Goal: Feedback & Contribution: Contribute content

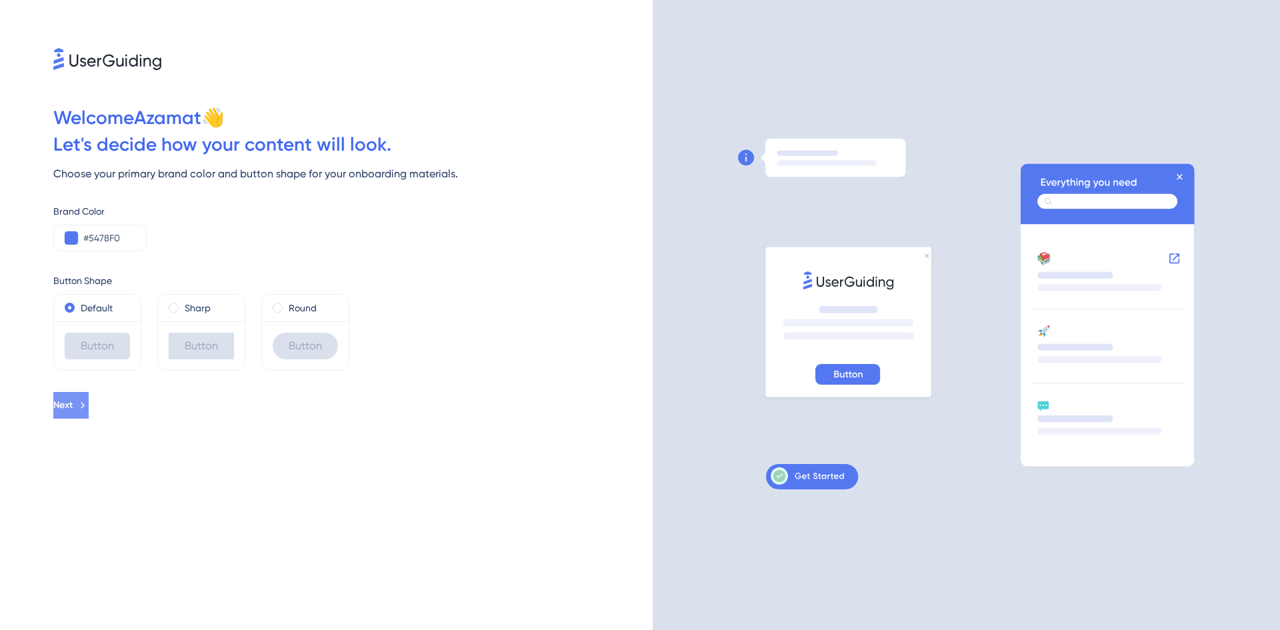
click at [73, 408] on span "Next" at bounding box center [62, 405] width 19 height 16
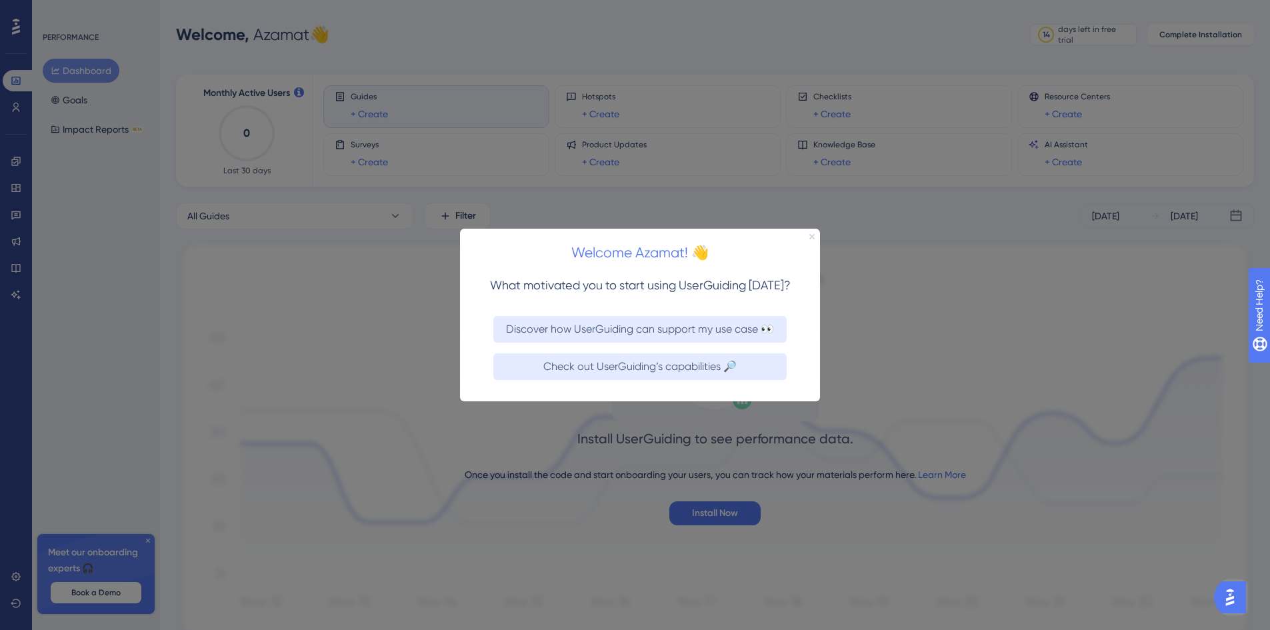
click at [812, 238] on icon "Close Preview" at bounding box center [811, 235] width 5 height 5
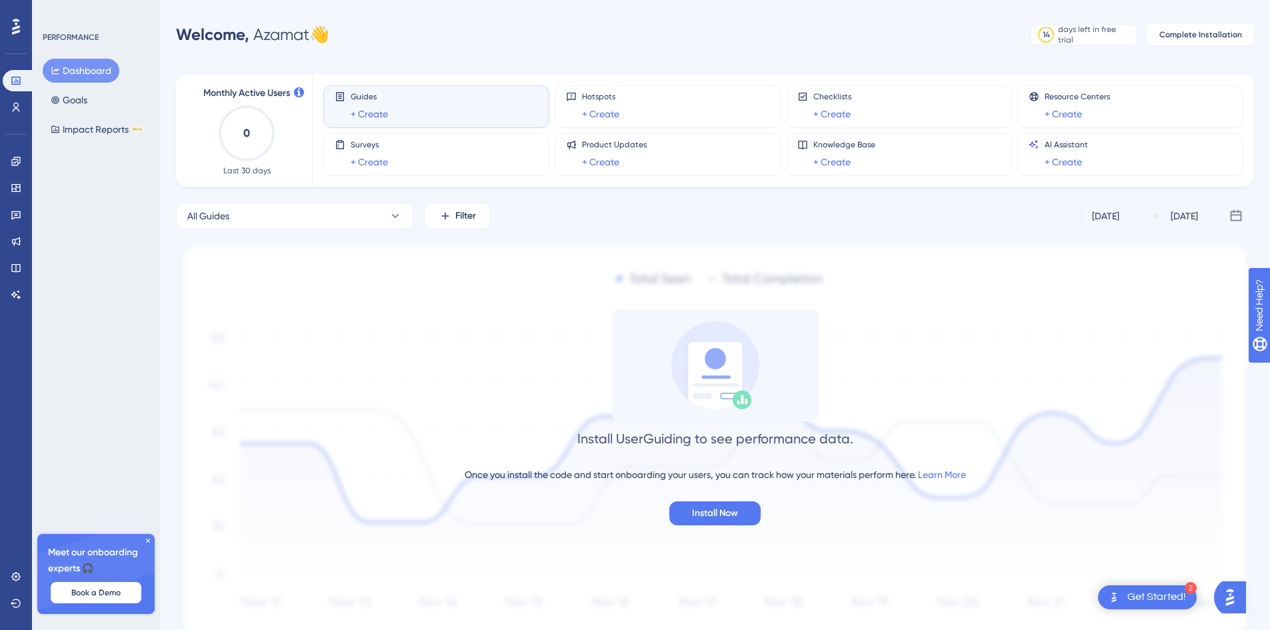
click at [411, 116] on div "Guides + Create" at bounding box center [436, 106] width 203 height 31
click at [144, 536] on div "Meet our onboarding experts 🎧 Book a Demo" at bounding box center [95, 574] width 117 height 80
click at [27, 119] on div "Engagement Widgets Feedback Product Updates Knowledge Base AI Assistant" at bounding box center [16, 211] width 27 height 187
click at [64, 101] on button "Goals" at bounding box center [69, 100] width 53 height 24
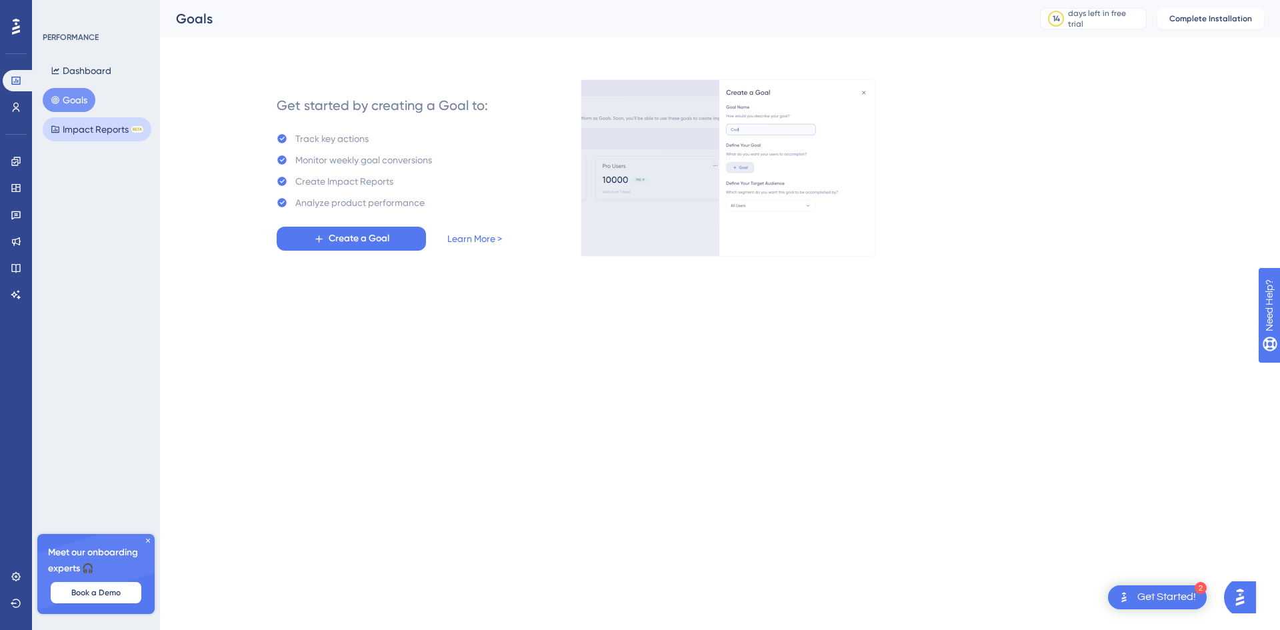
click at [85, 132] on button "Impact Reports BETA" at bounding box center [97, 129] width 109 height 24
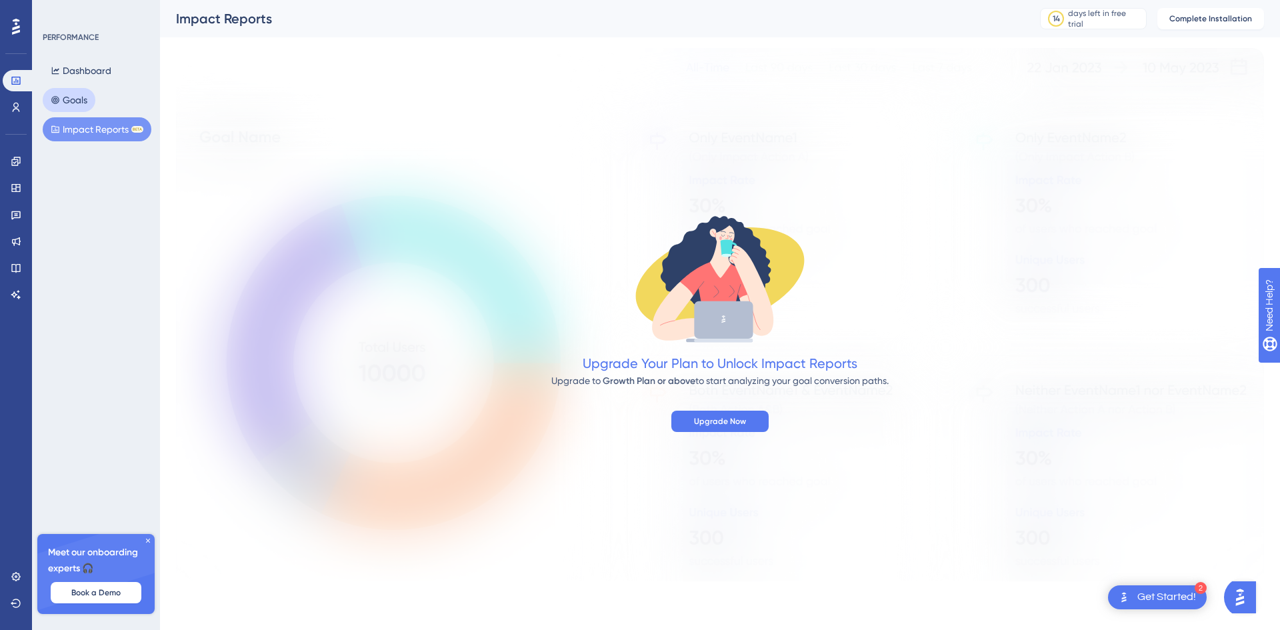
click at [87, 92] on button "Goals" at bounding box center [69, 100] width 53 height 24
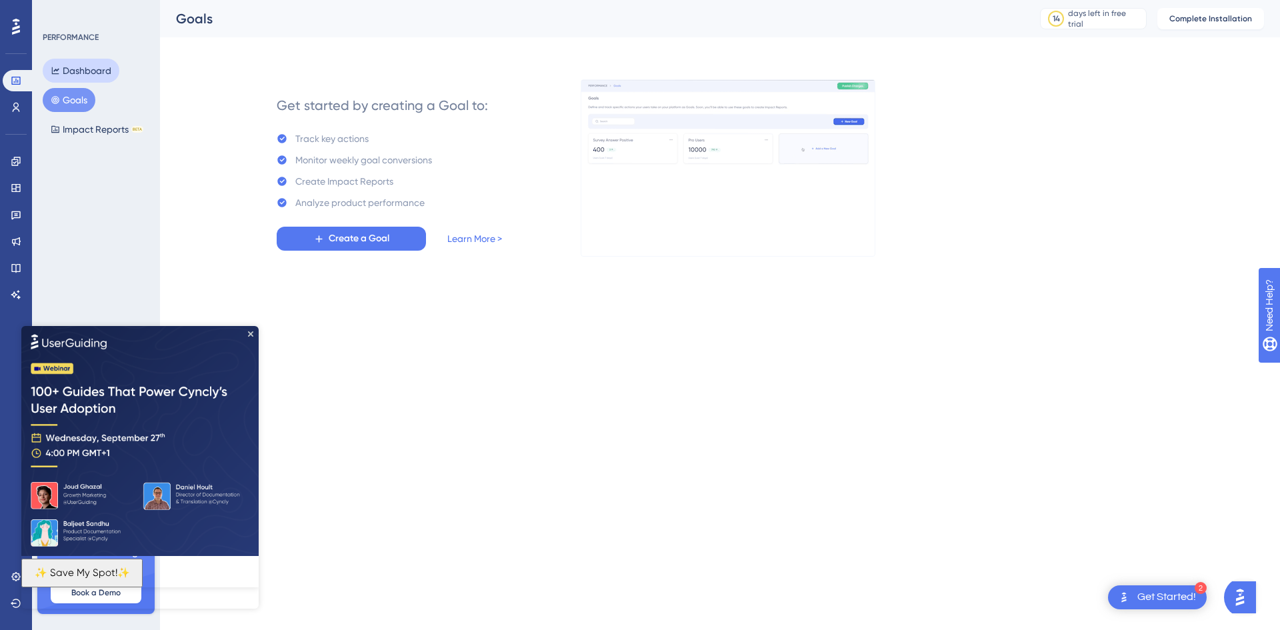
click at [105, 74] on button "Dashboard" at bounding box center [81, 71] width 77 height 24
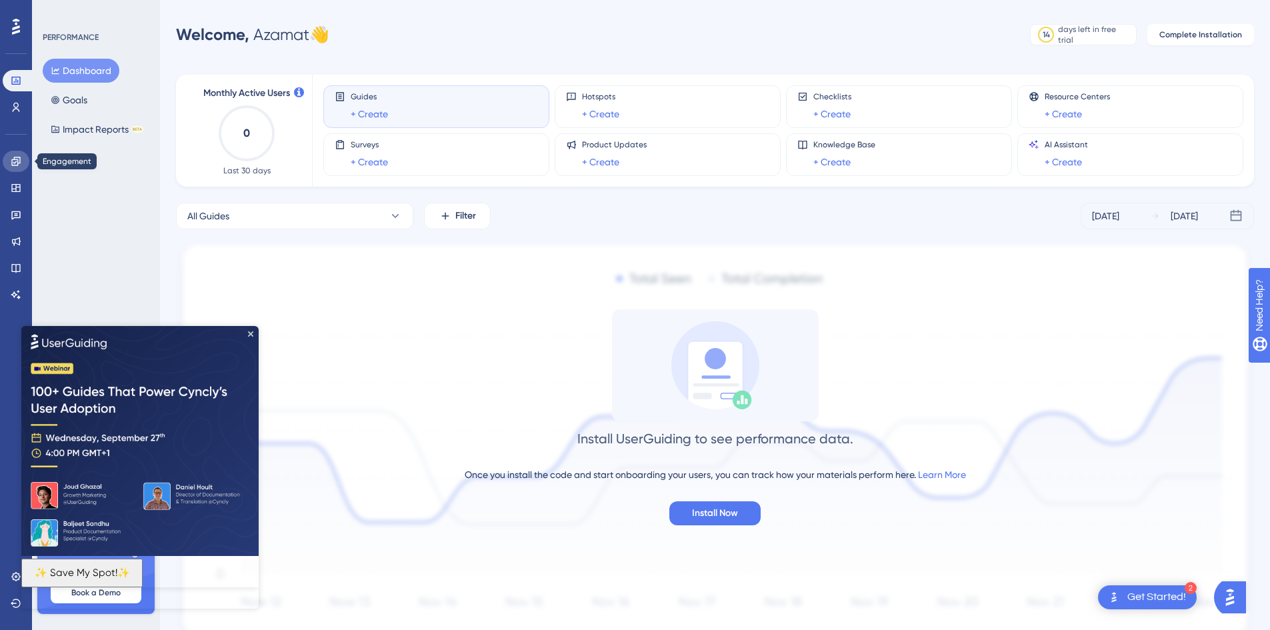
click at [19, 162] on icon at bounding box center [16, 161] width 11 height 11
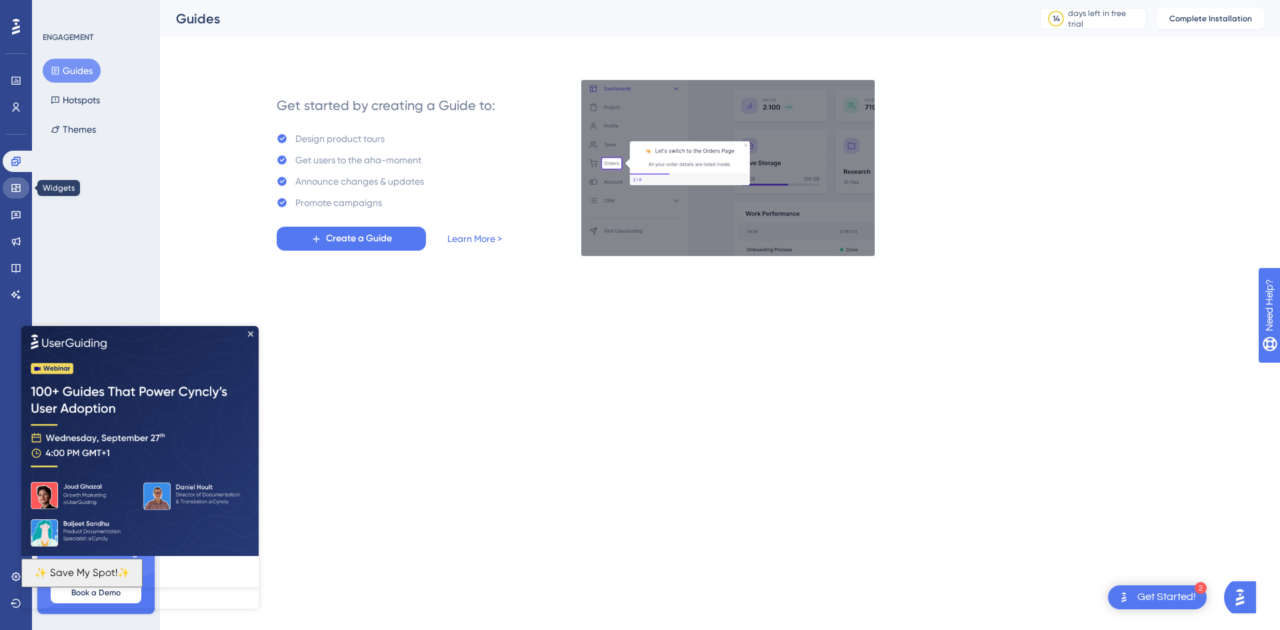
click at [18, 187] on icon at bounding box center [15, 188] width 9 height 8
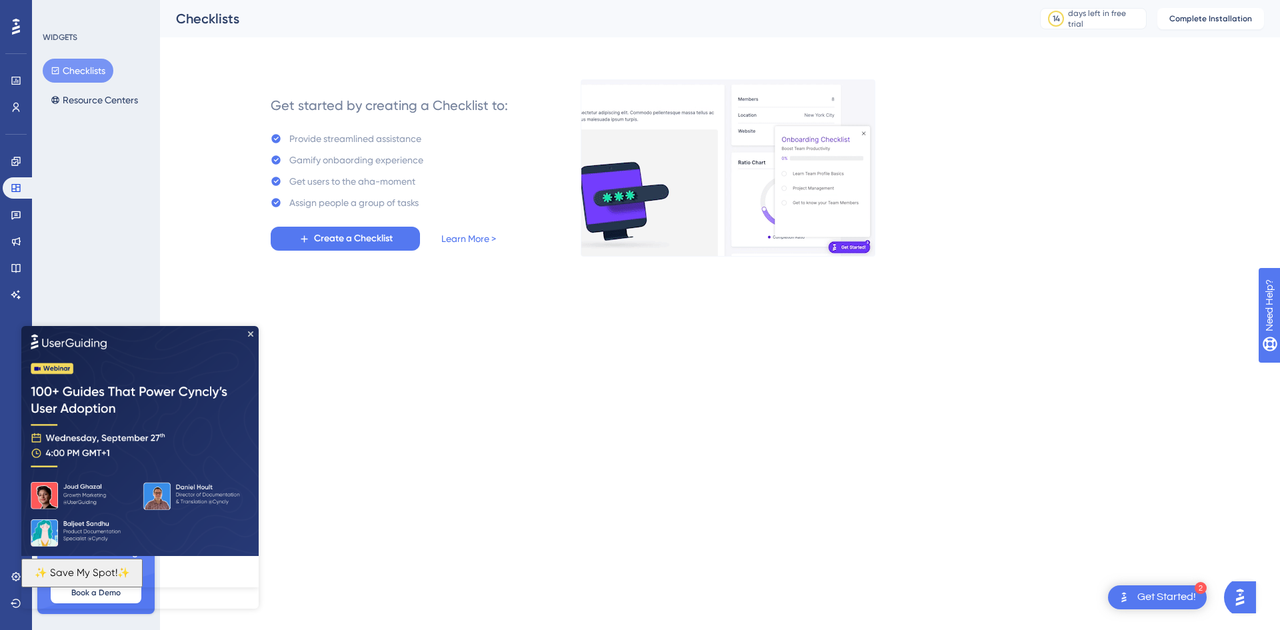
click at [253, 337] on img at bounding box center [139, 440] width 237 height 230
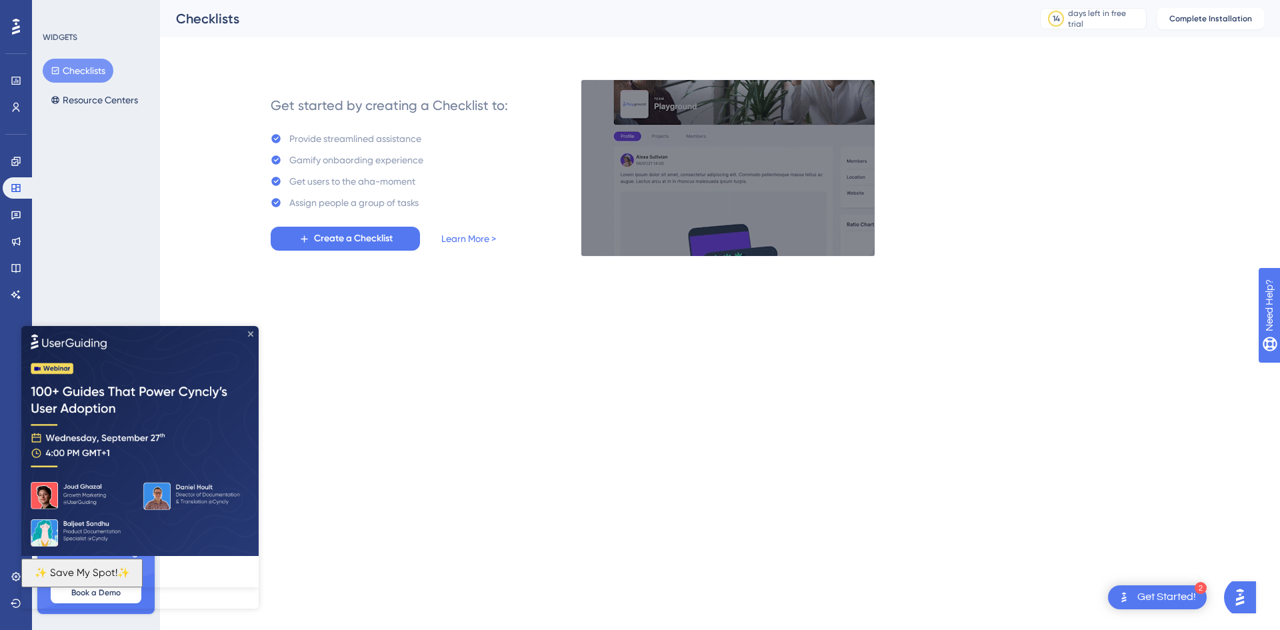
click at [250, 334] on icon "Close Preview" at bounding box center [250, 333] width 5 height 5
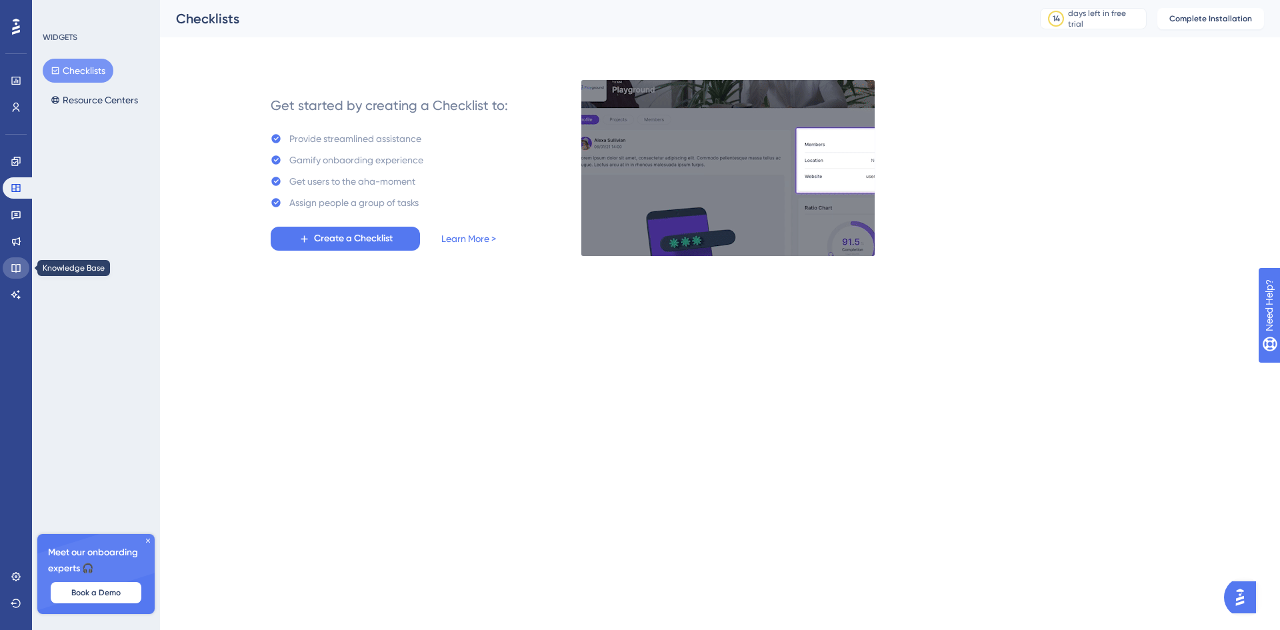
click at [8, 267] on link at bounding box center [16, 267] width 27 height 21
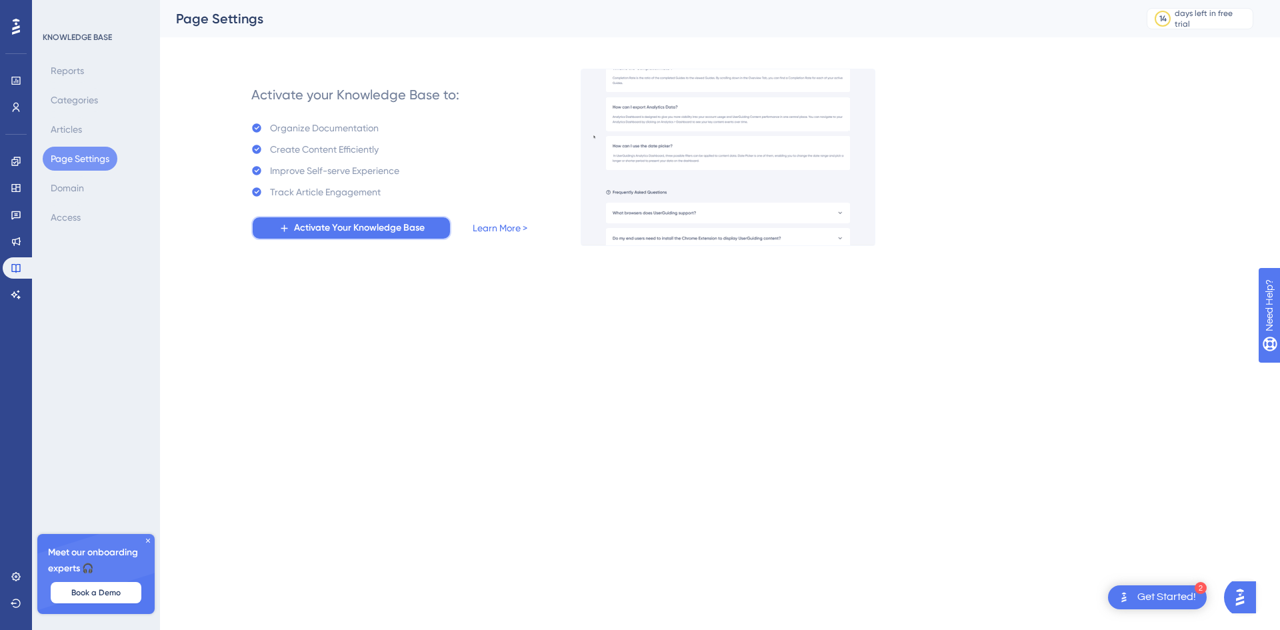
click at [412, 233] on span "Activate Your Knowledge Base" at bounding box center [359, 228] width 131 height 16
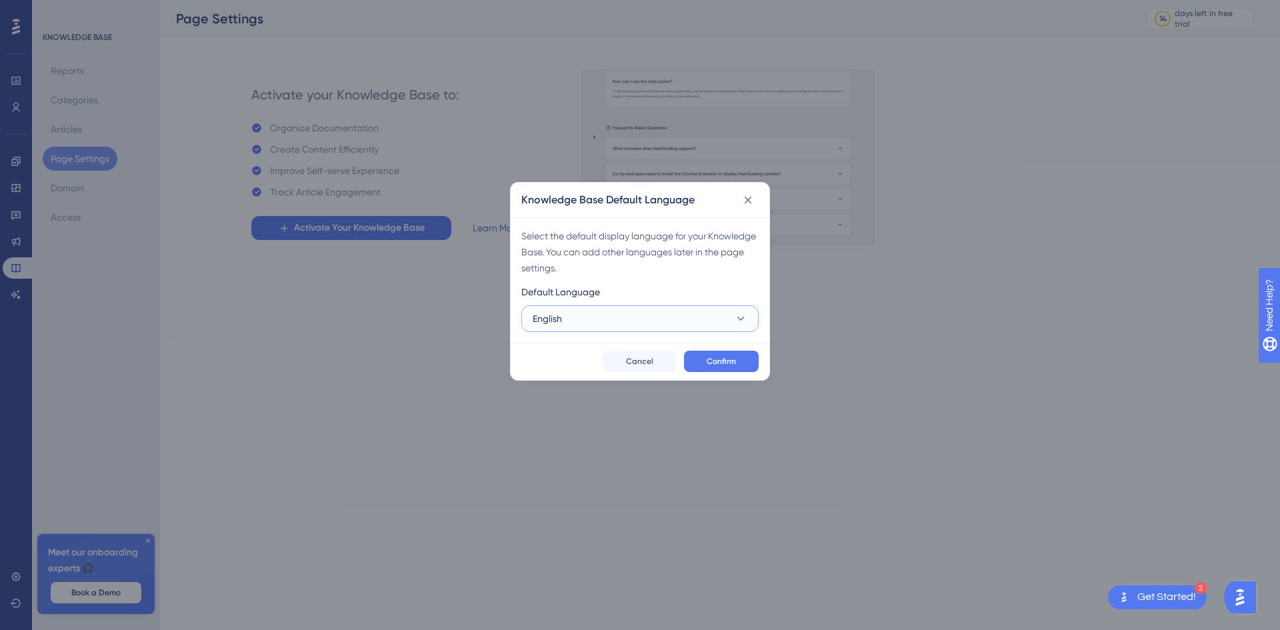
click at [714, 323] on button "English" at bounding box center [639, 318] width 237 height 27
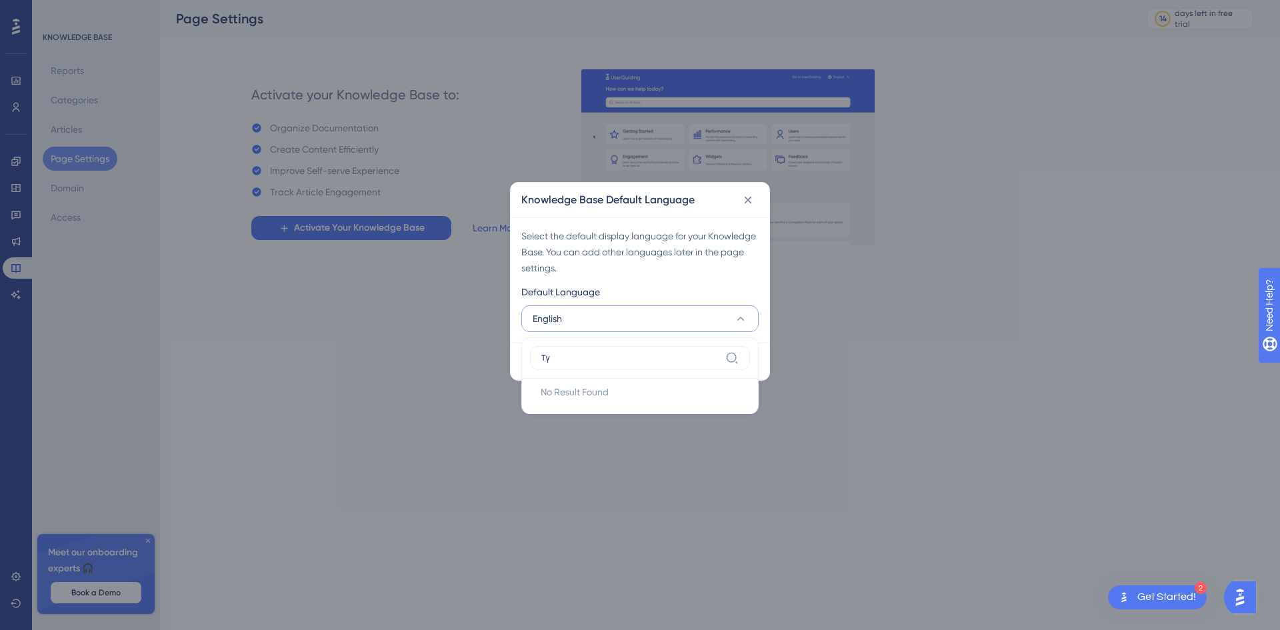
type input "Т"
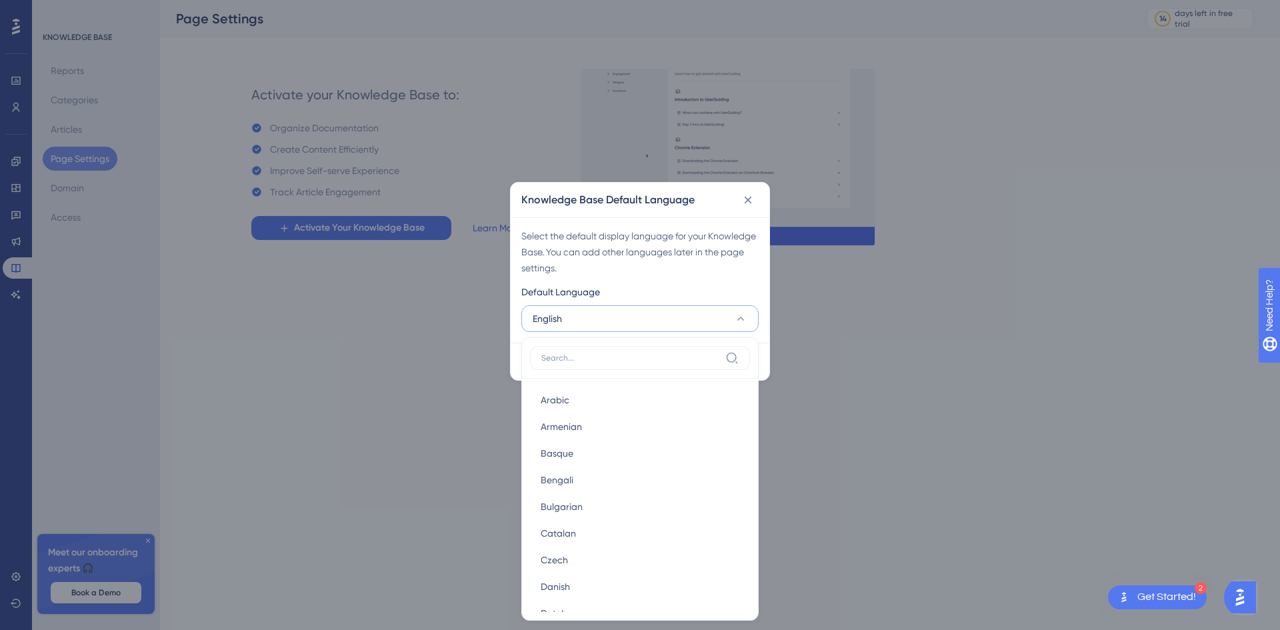
click at [680, 351] on label at bounding box center [640, 358] width 220 height 24
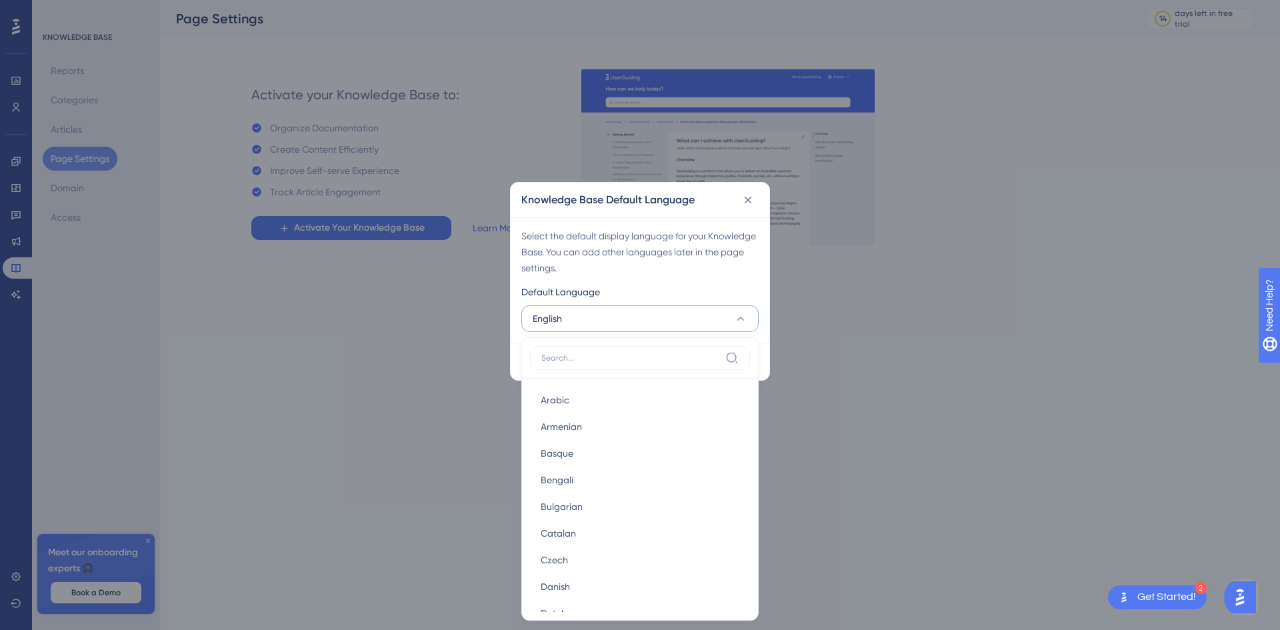
click at [680, 353] on input at bounding box center [630, 358] width 179 height 11
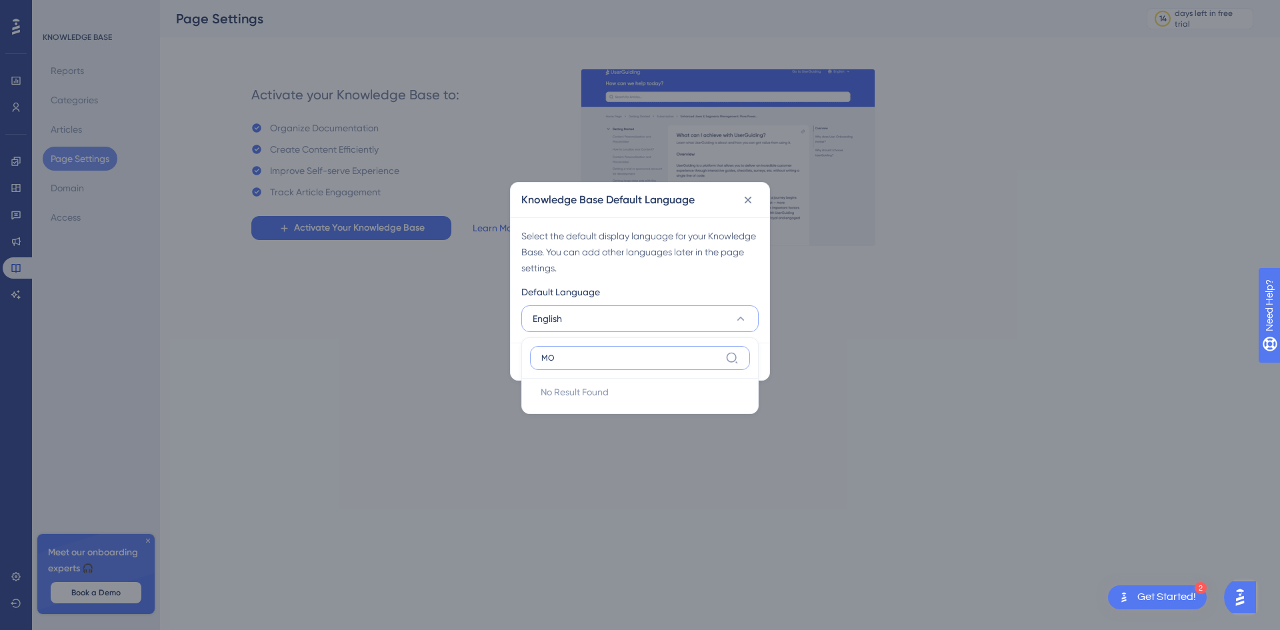
type input "M"
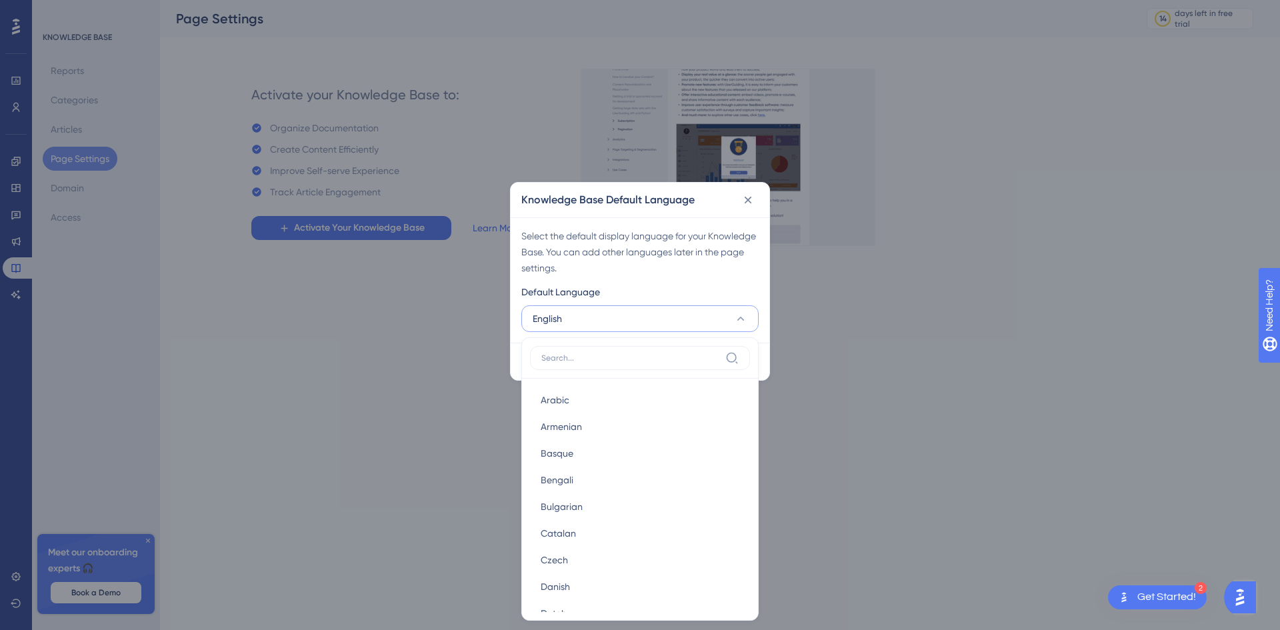
click at [780, 283] on div "Knowledge Base Default Language Select the default display language for your Kn…" at bounding box center [640, 315] width 1280 height 630
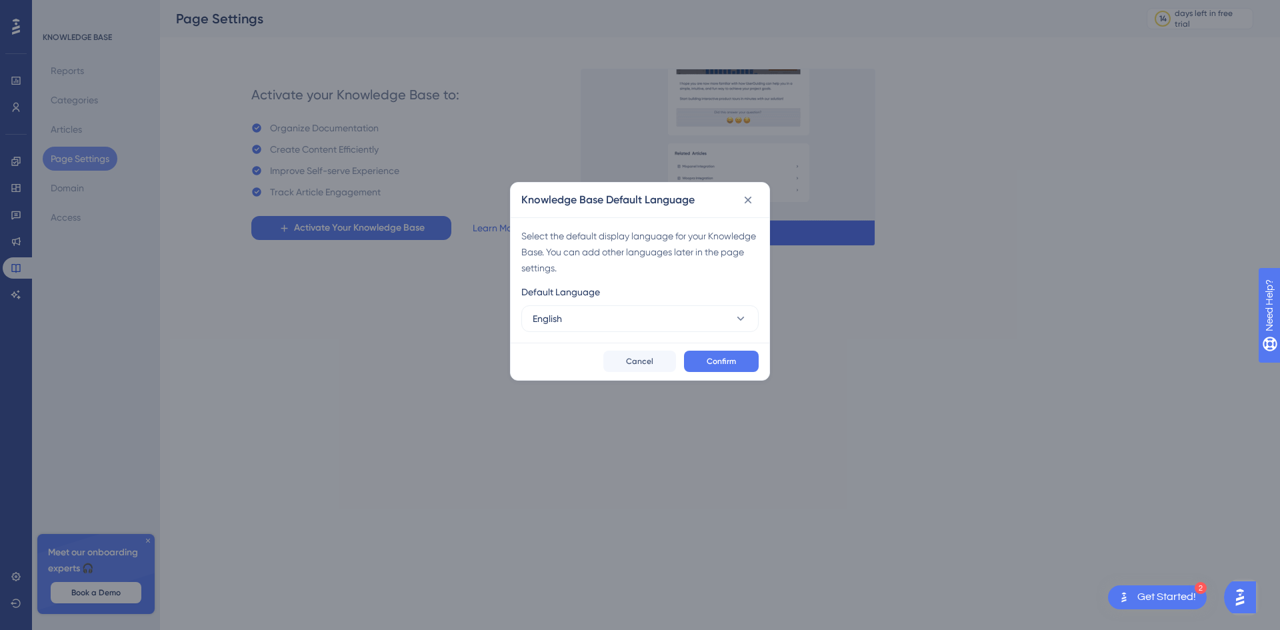
click at [697, 279] on div "Select the default display language for your Knowledge Base. You can add other …" at bounding box center [640, 279] width 259 height 125
click at [703, 364] on button "Confirm" at bounding box center [721, 361] width 75 height 21
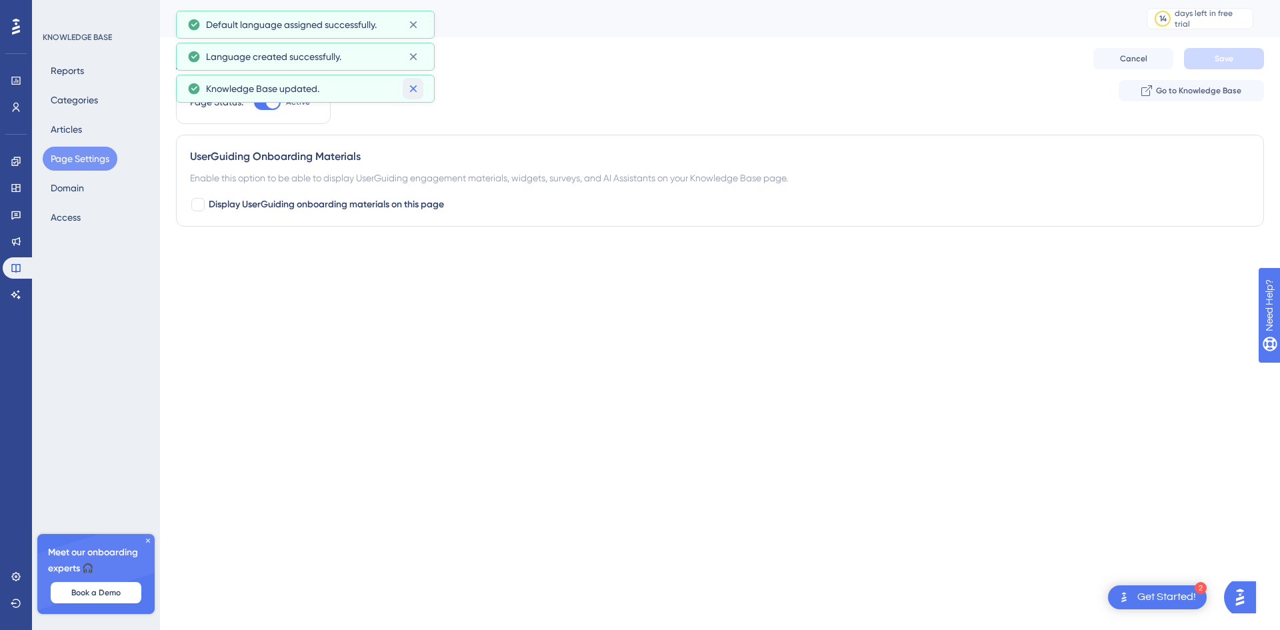
click at [411, 87] on icon at bounding box center [413, 88] width 13 height 13
click at [413, 63] on icon at bounding box center [413, 56] width 13 height 13
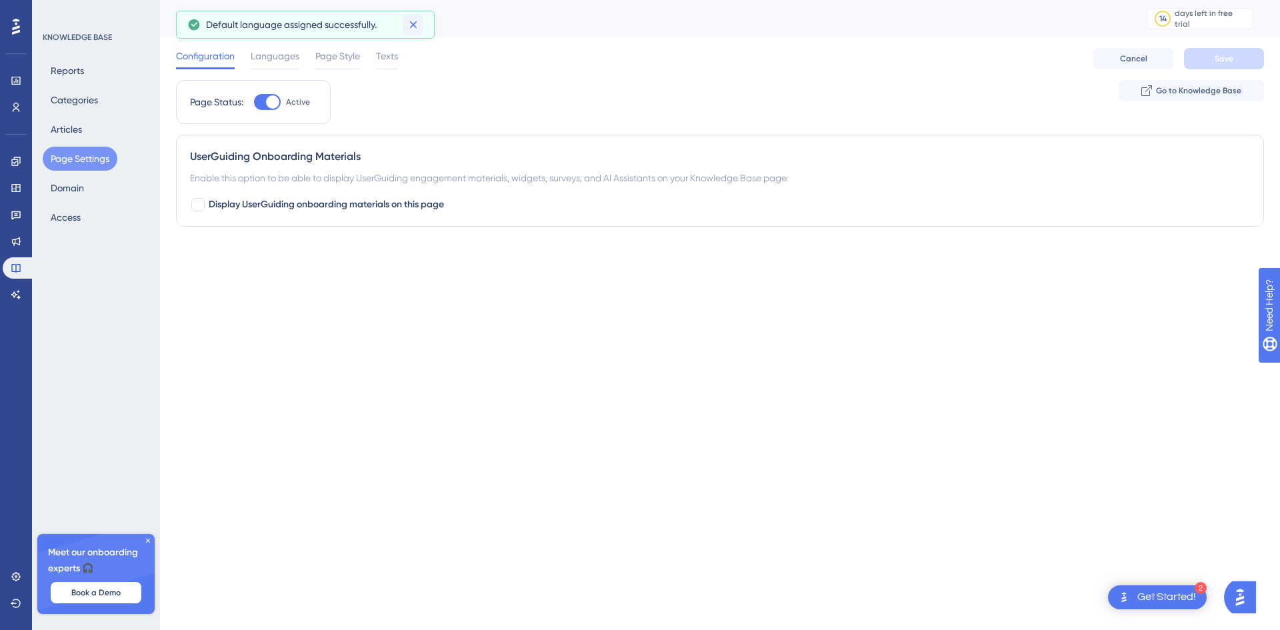
click at [415, 28] on icon at bounding box center [413, 24] width 13 height 13
click at [1170, 95] on span "Go to Knowledge Base" at bounding box center [1198, 90] width 85 height 11
click at [65, 104] on button "Categories" at bounding box center [74, 100] width 63 height 24
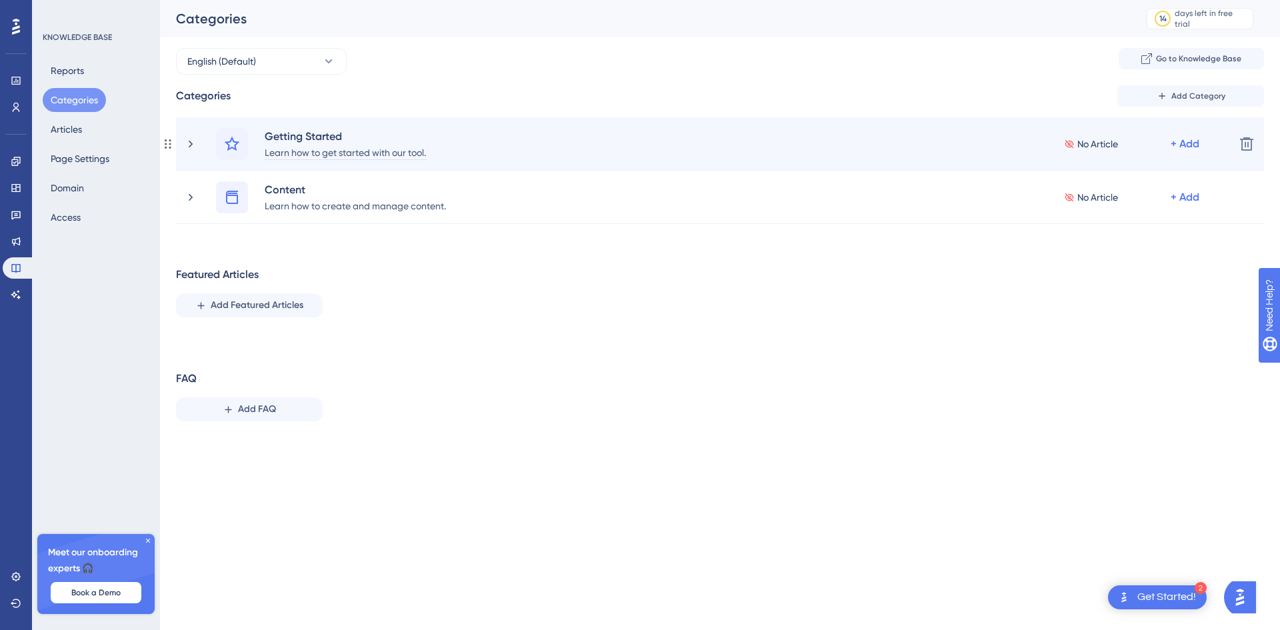
click at [301, 147] on div "Learn how to get started with our tool." at bounding box center [345, 152] width 163 height 16
click at [1175, 141] on div "+ Add" at bounding box center [1184, 144] width 29 height 16
click at [1120, 177] on span "Add a Subcategory" at bounding box center [1127, 179] width 84 height 16
click at [190, 153] on div "Getting Started Learn how to get started with our tool. No Article + Add" at bounding box center [704, 144] width 1040 height 32
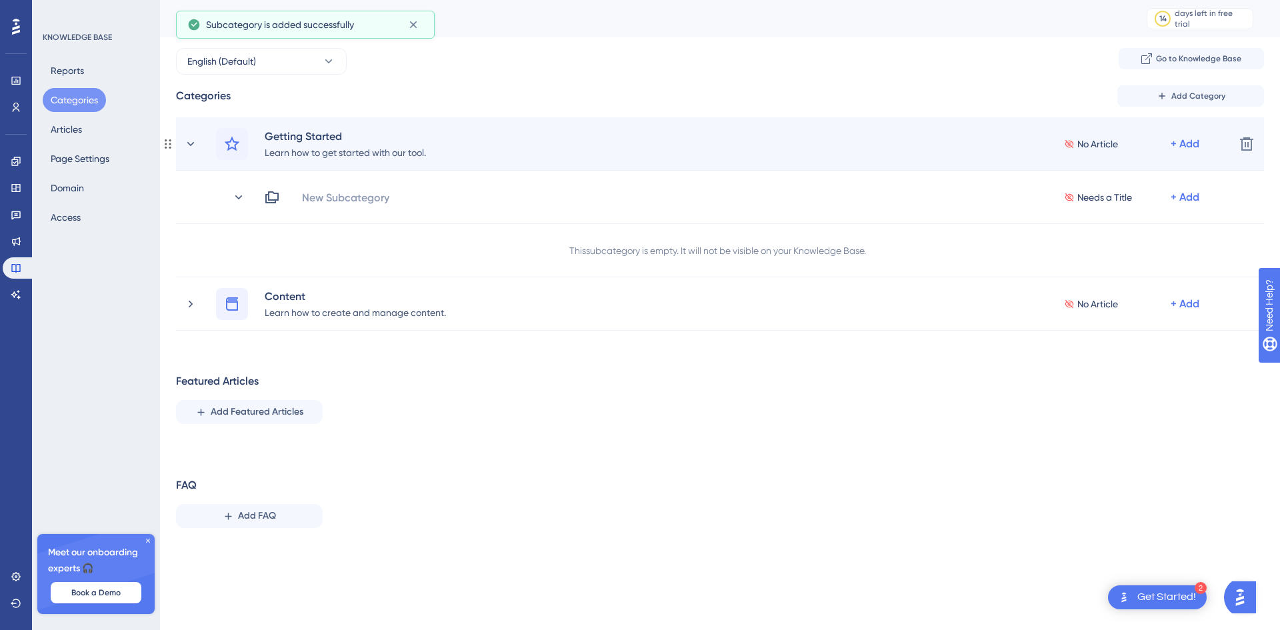
click at [385, 164] on div "Getting Started Learn how to get started with our tool. No Article + Add Delete" at bounding box center [720, 143] width 1088 height 53
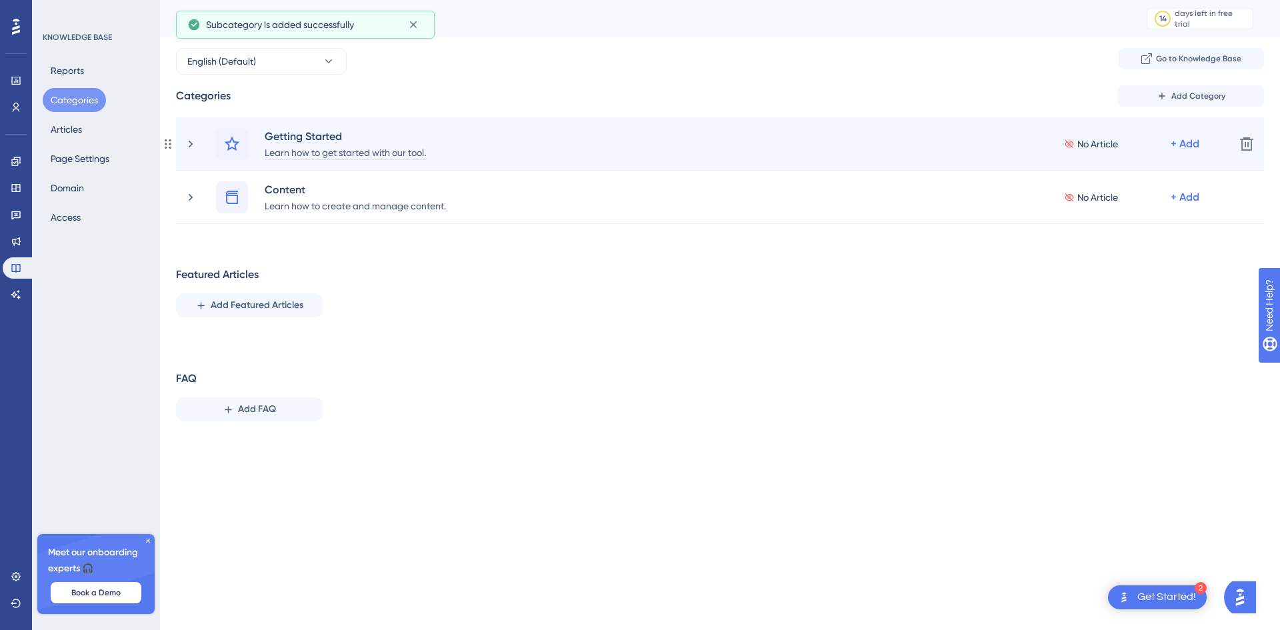
click at [385, 157] on div "Learn how to get started with our tool." at bounding box center [345, 152] width 163 height 16
click at [383, 149] on div "Learn how to get started with our tool." at bounding box center [345, 152] width 163 height 16
click at [349, 141] on div "Getting Started" at bounding box center [345, 136] width 163 height 16
click at [301, 159] on div "Learn how to get started with our tool." at bounding box center [345, 152] width 163 height 16
click at [195, 149] on icon at bounding box center [190, 143] width 13 height 13
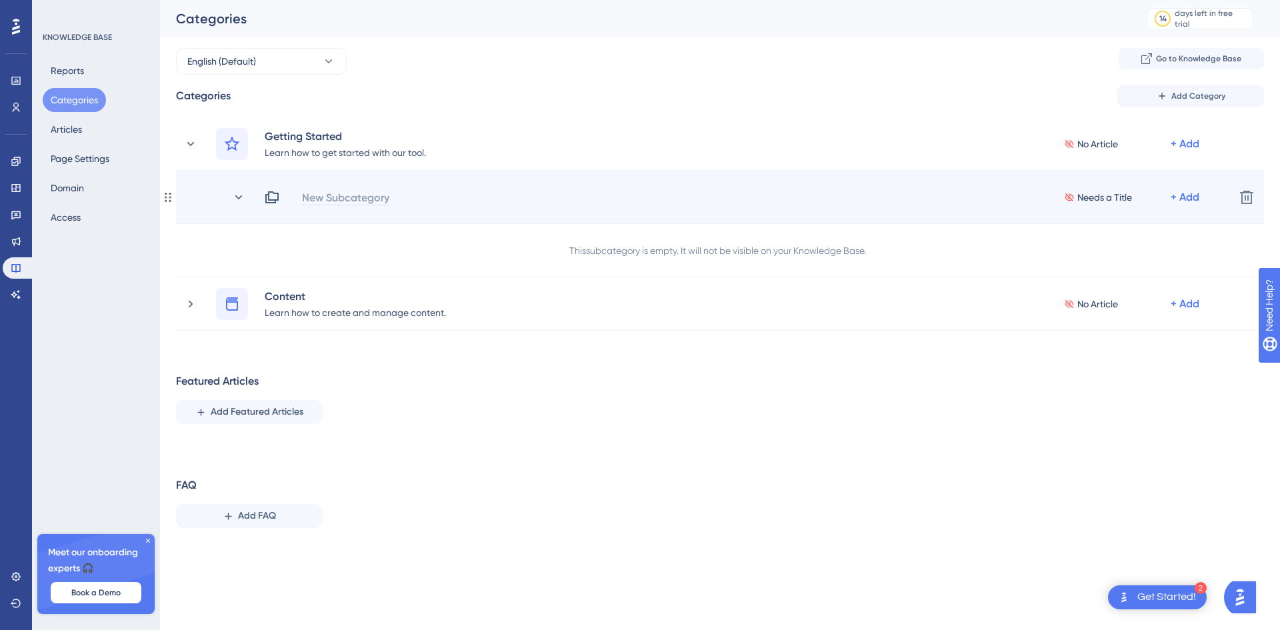
click at [324, 201] on div "New Subcategory" at bounding box center [345, 197] width 89 height 16
click at [273, 201] on icon at bounding box center [272, 197] width 16 height 16
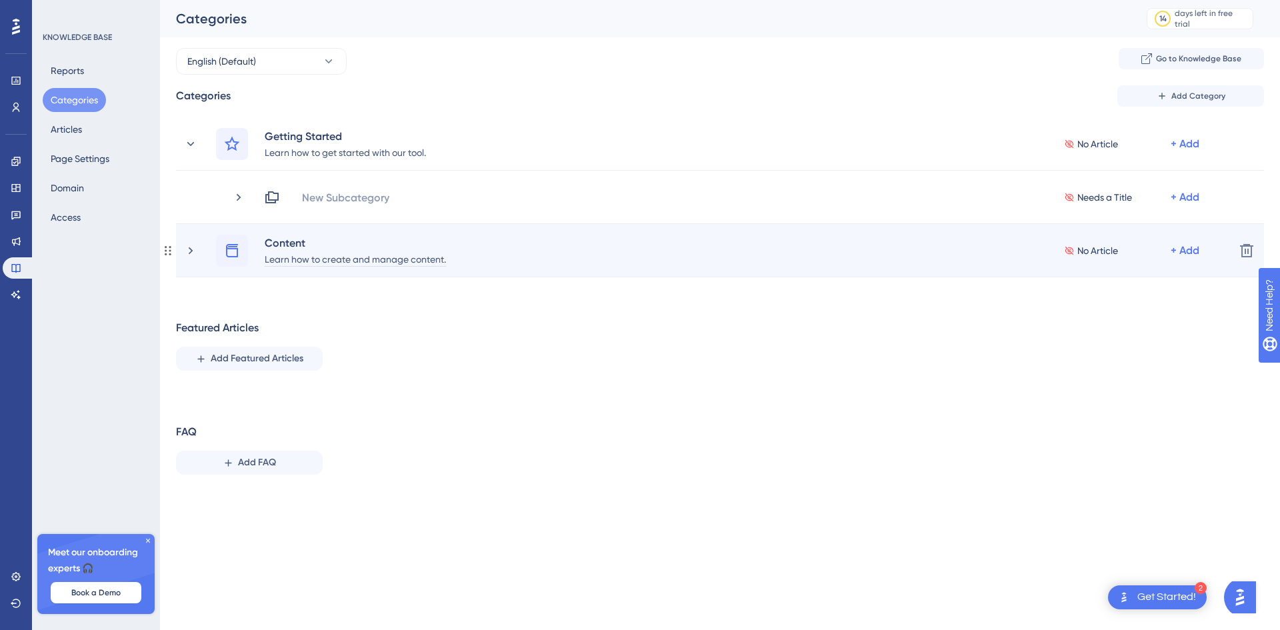
click at [282, 251] on div "Learn how to create and manage content." at bounding box center [355, 259] width 183 height 16
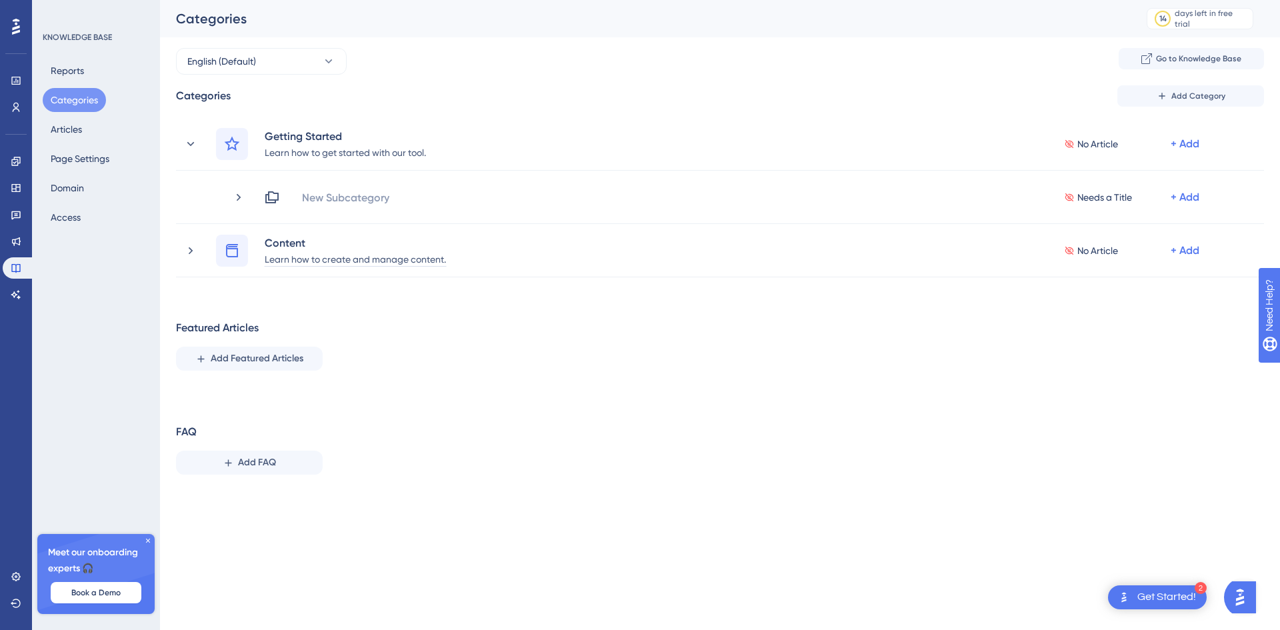
click at [87, 140] on div "Reports Categories Articles Page Settings Domain Access" at bounding box center [97, 144] width 108 height 171
click at [76, 132] on button "Articles" at bounding box center [66, 129] width 47 height 24
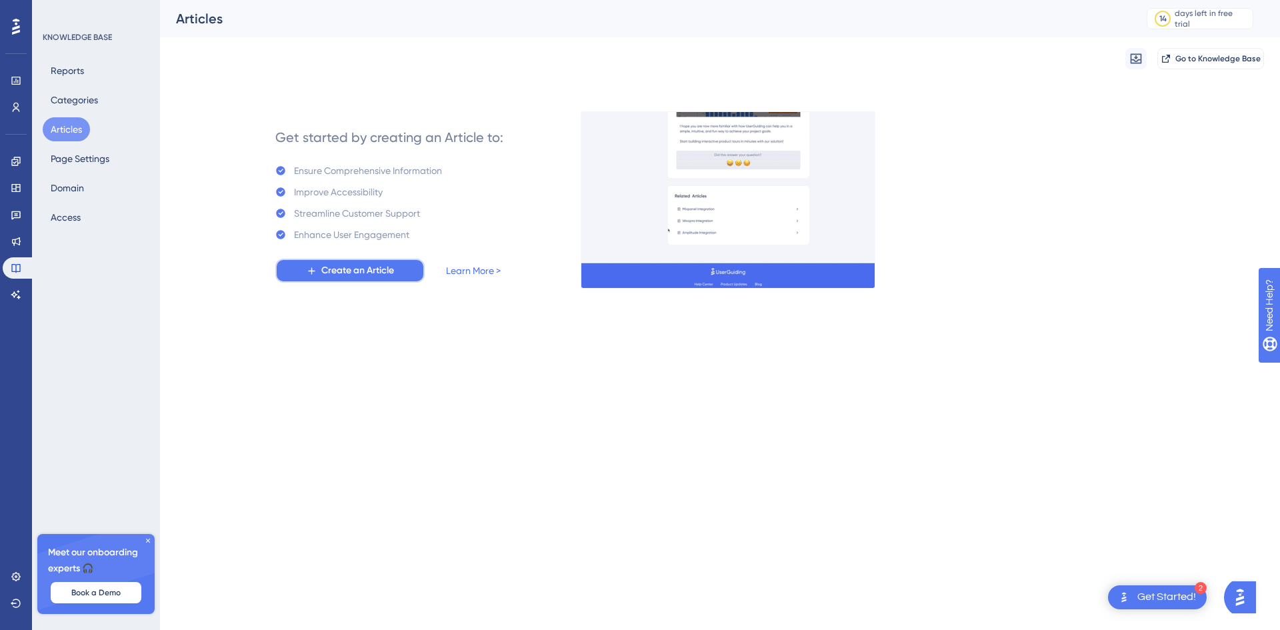
click at [349, 266] on span "Create an Article" at bounding box center [357, 271] width 73 height 16
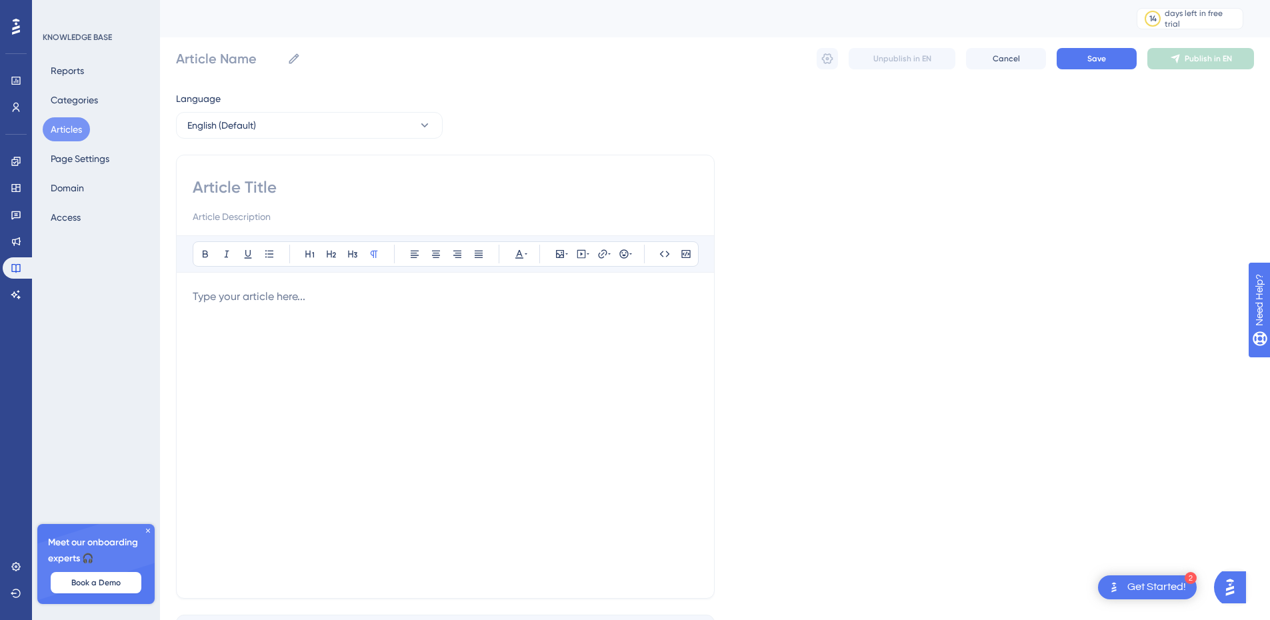
click at [266, 207] on div at bounding box center [445, 201] width 505 height 48
click at [259, 133] on button "English (Default)" at bounding box center [309, 125] width 267 height 27
click at [259, 129] on button "English (Default)" at bounding box center [309, 125] width 267 height 27
click at [216, 314] on div at bounding box center [445, 435] width 505 height 293
drag, startPoint x: 287, startPoint y: 317, endPoint x: 259, endPoint y: 251, distance: 71.1
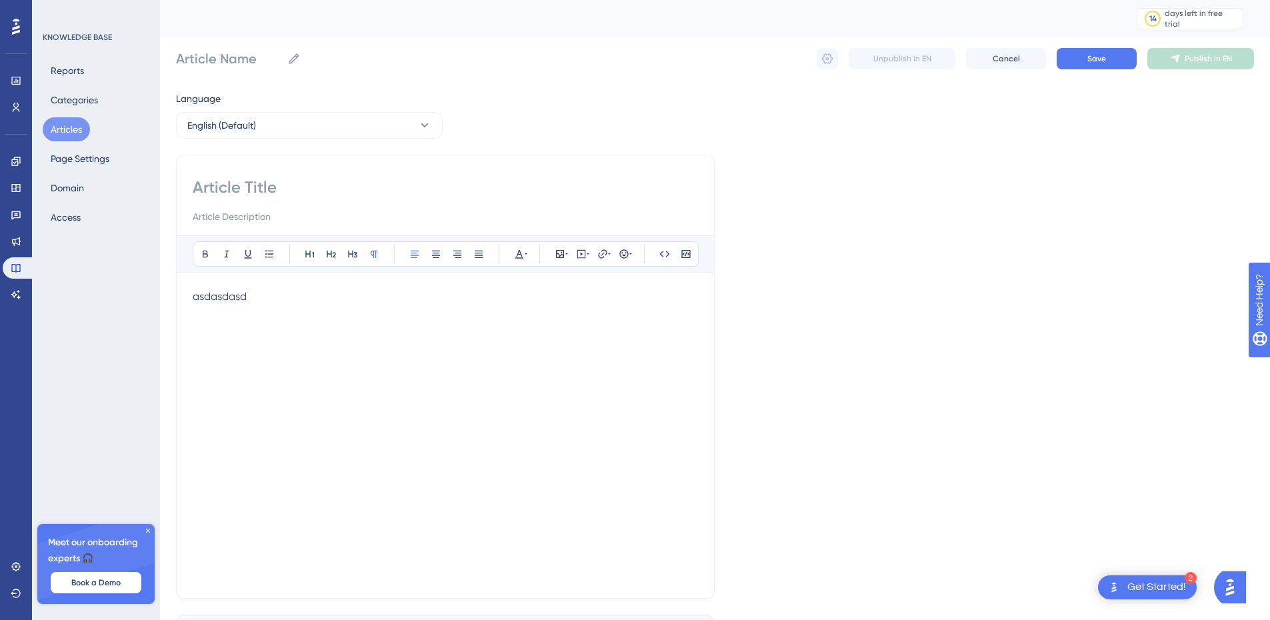
click at [287, 315] on div "asdasdasd" at bounding box center [445, 435] width 505 height 293
click at [254, 213] on input at bounding box center [445, 217] width 505 height 16
type input "asdasdas"
click at [256, 191] on input "d" at bounding box center [445, 187] width 505 height 21
type input "dasdasdasd"
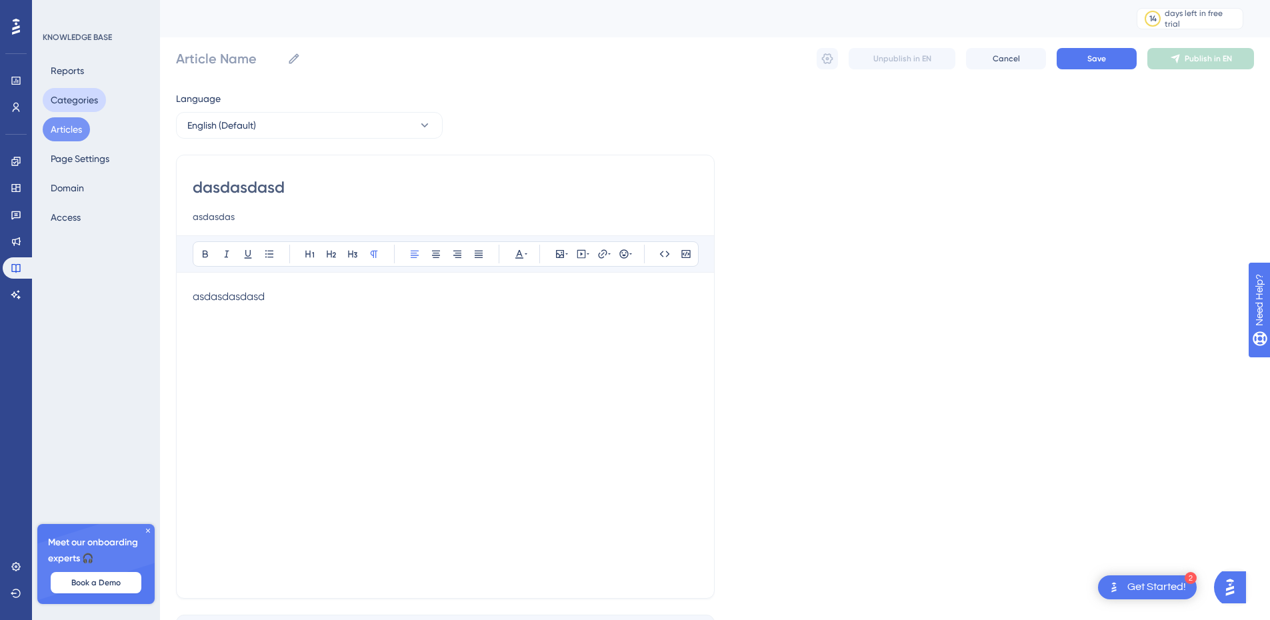
click at [97, 104] on button "Categories" at bounding box center [74, 100] width 63 height 24
type input "dasdasdasd"
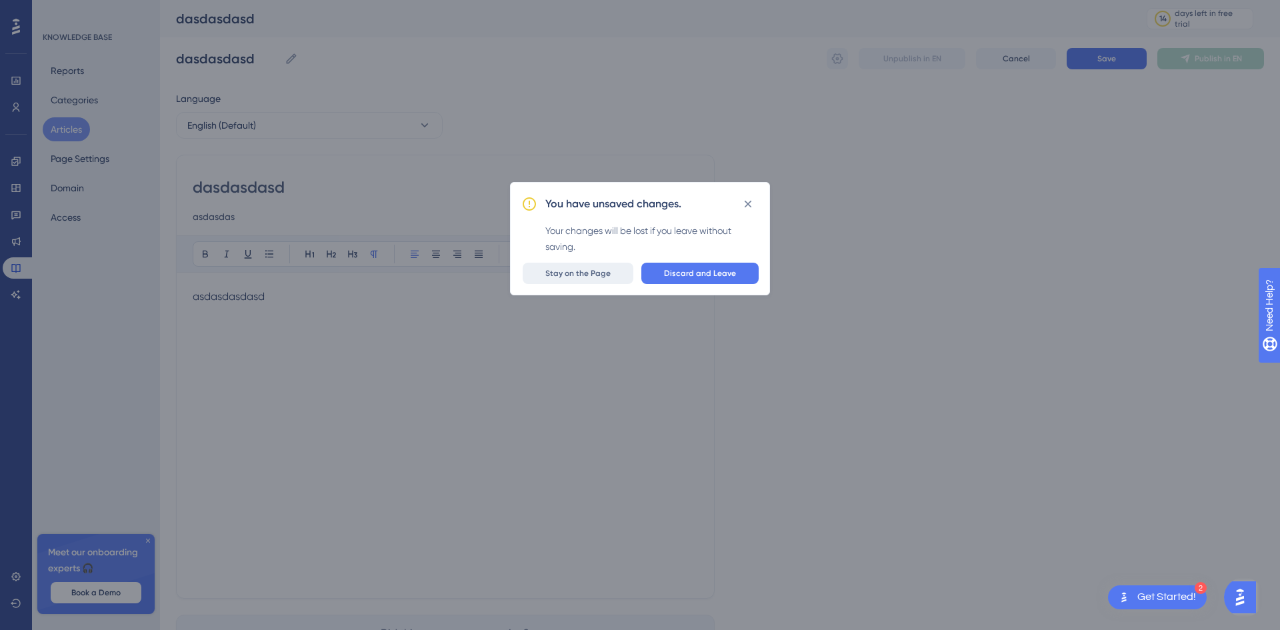
click at [590, 279] on button "Stay on the Page" at bounding box center [578, 273] width 111 height 21
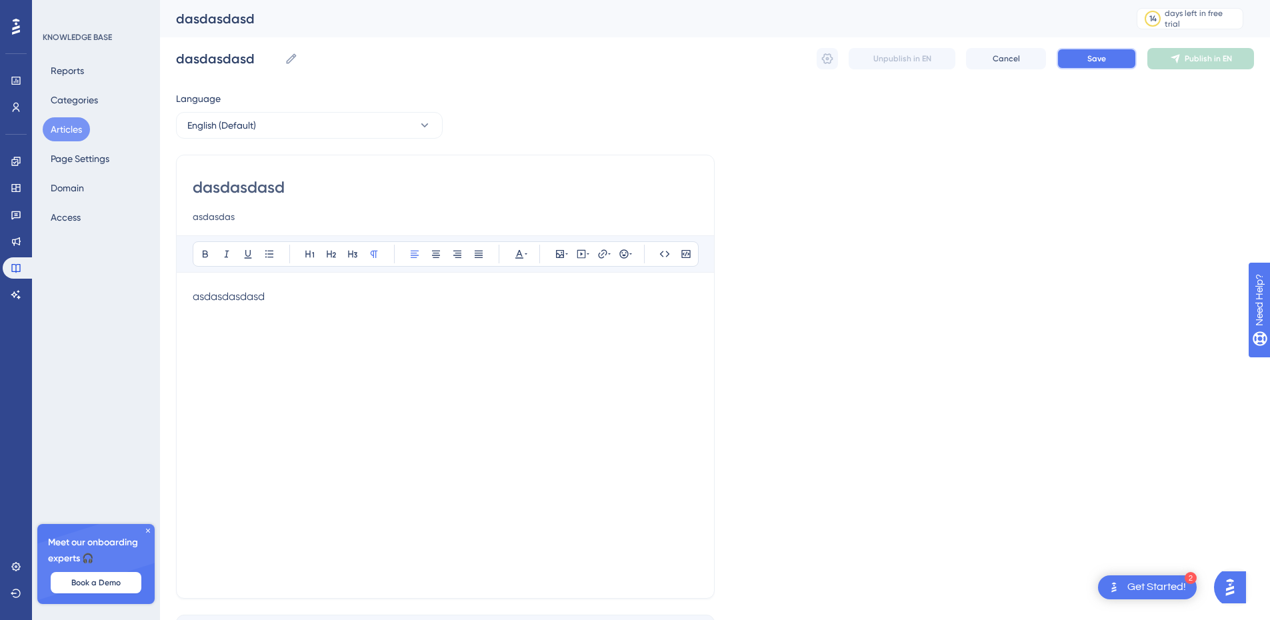
click at [1078, 67] on button "Save" at bounding box center [1096, 58] width 80 height 21
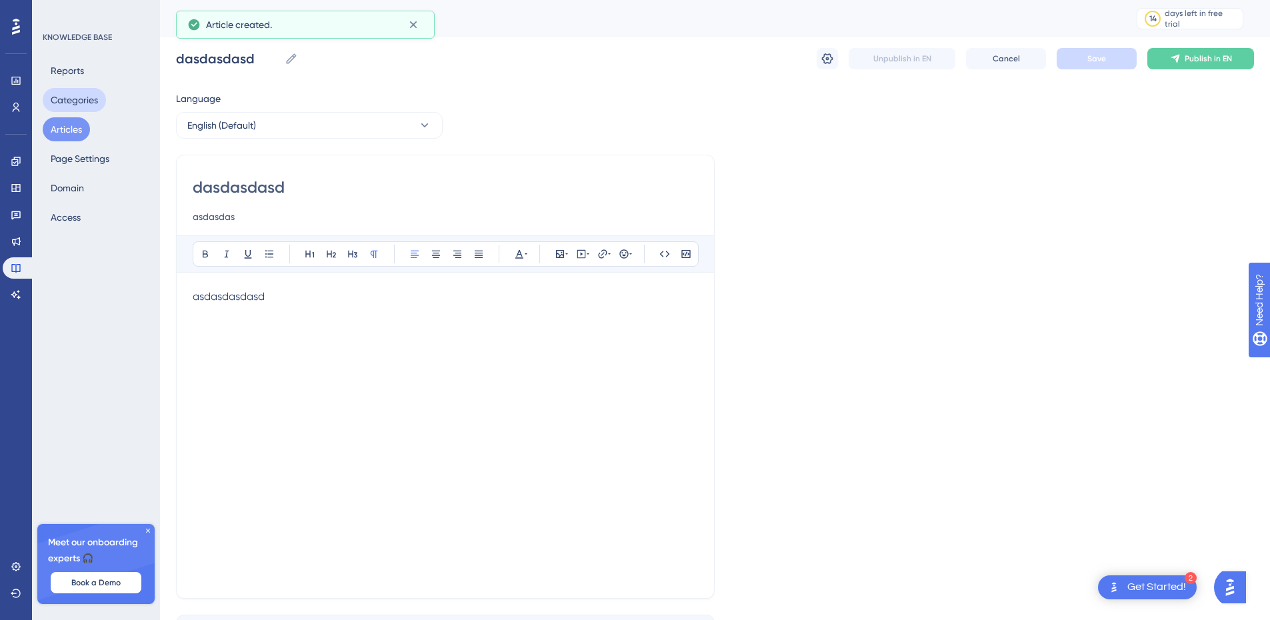
click at [100, 101] on button "Categories" at bounding box center [74, 100] width 63 height 24
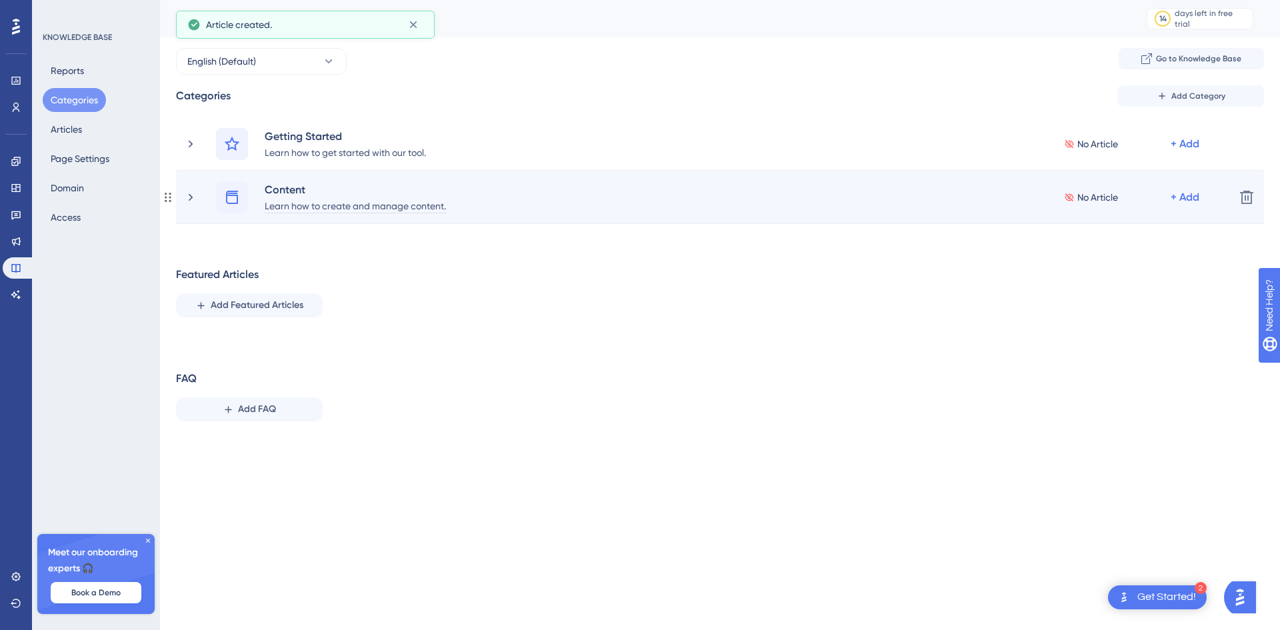
click at [311, 198] on div "Learn how to create and manage content." at bounding box center [355, 205] width 183 height 16
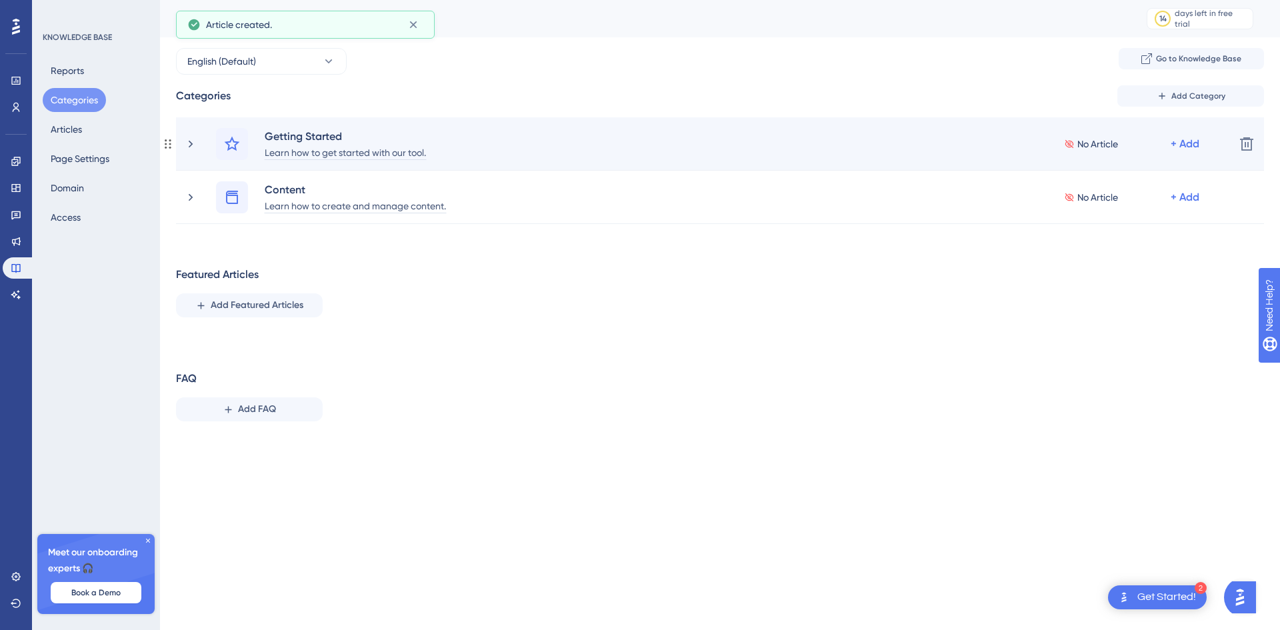
click at [308, 151] on div "Learn how to get started with our tool." at bounding box center [345, 152] width 163 height 16
click at [194, 145] on icon at bounding box center [190, 143] width 13 height 13
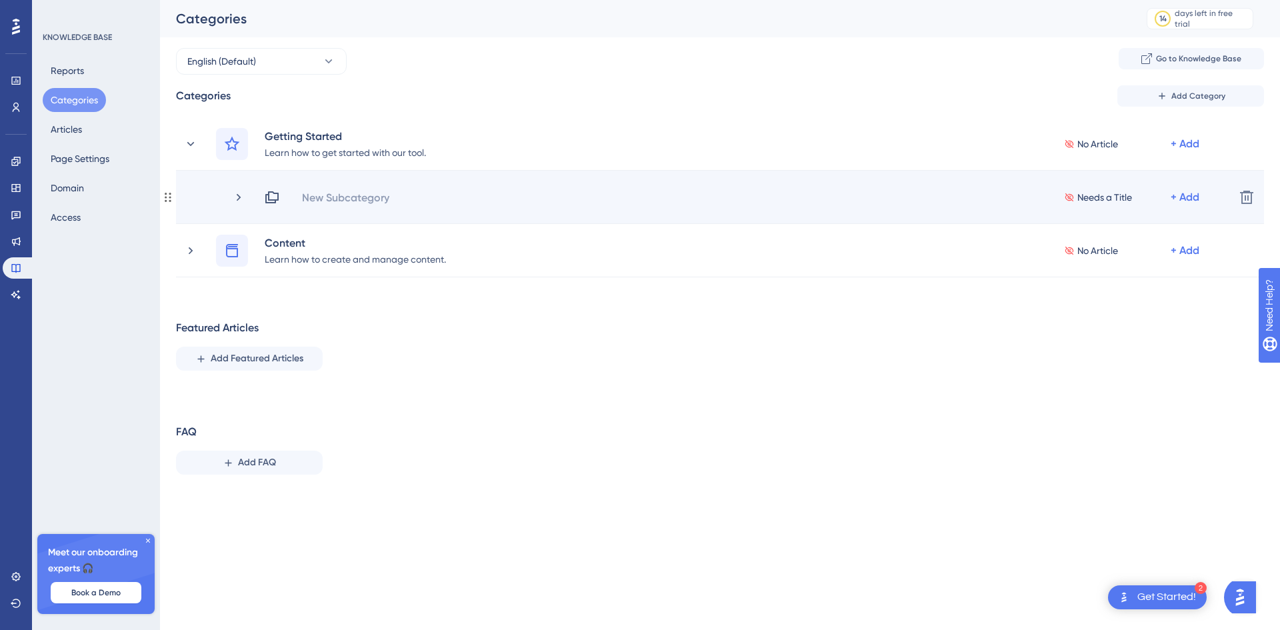
click at [396, 199] on div "New Subcategory" at bounding box center [350, 197] width 99 height 16
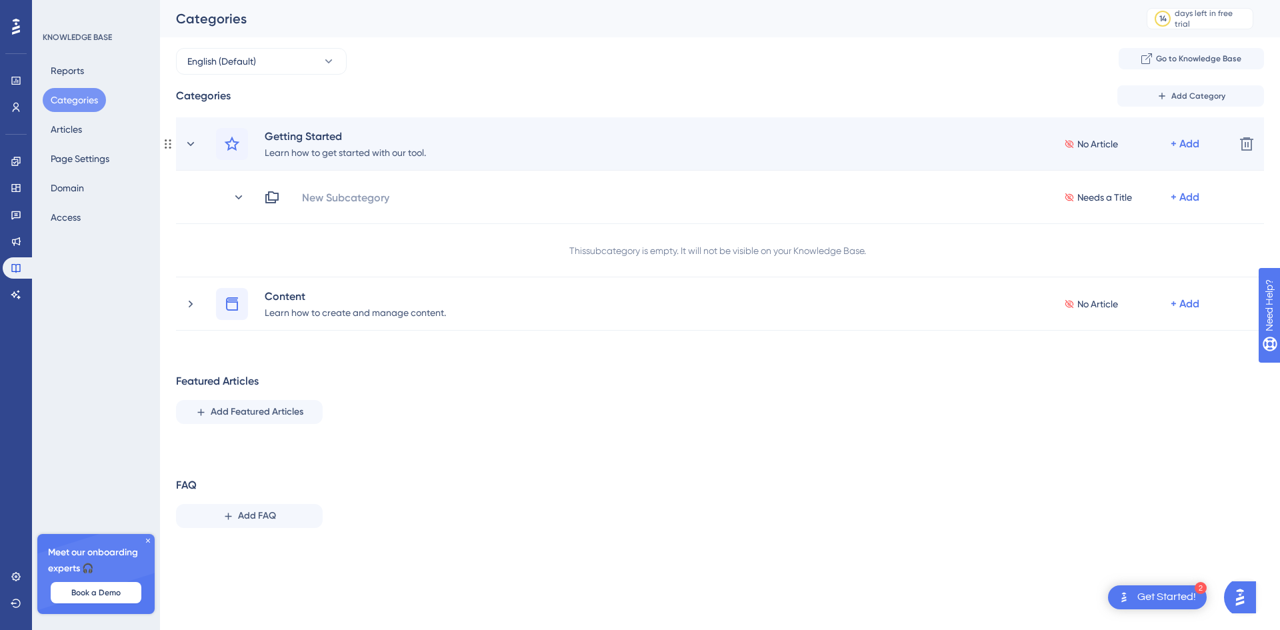
click at [1096, 149] on span "No Article" at bounding box center [1097, 144] width 41 height 16
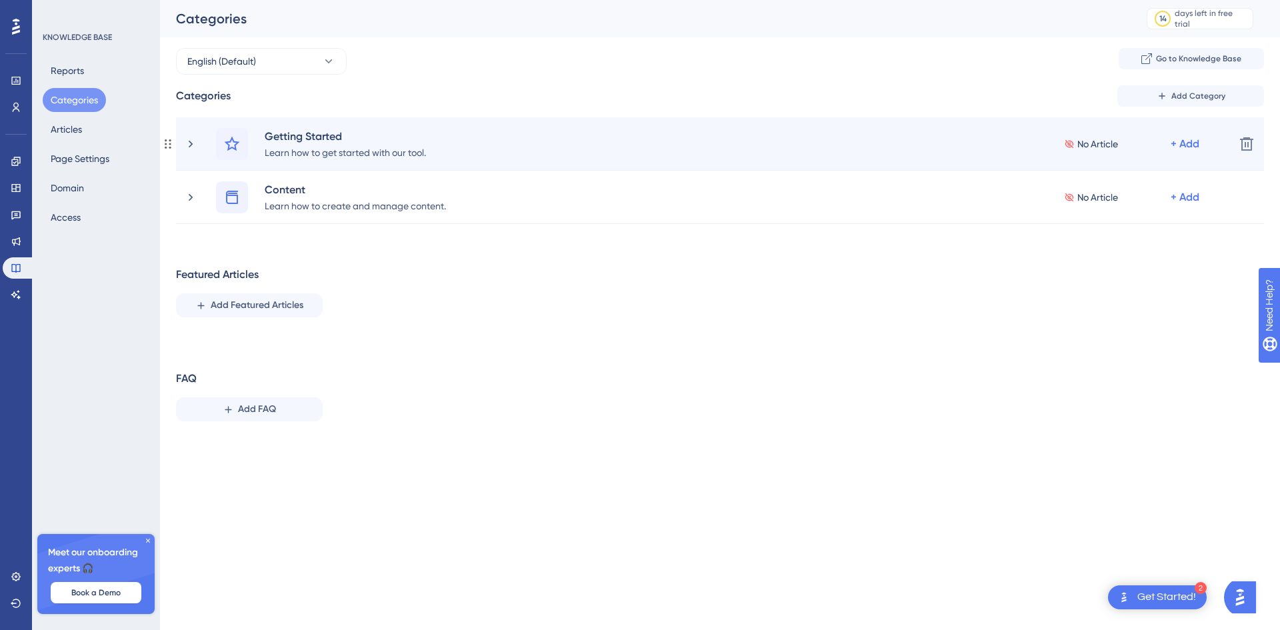
click at [1092, 149] on span "No Article" at bounding box center [1097, 144] width 41 height 16
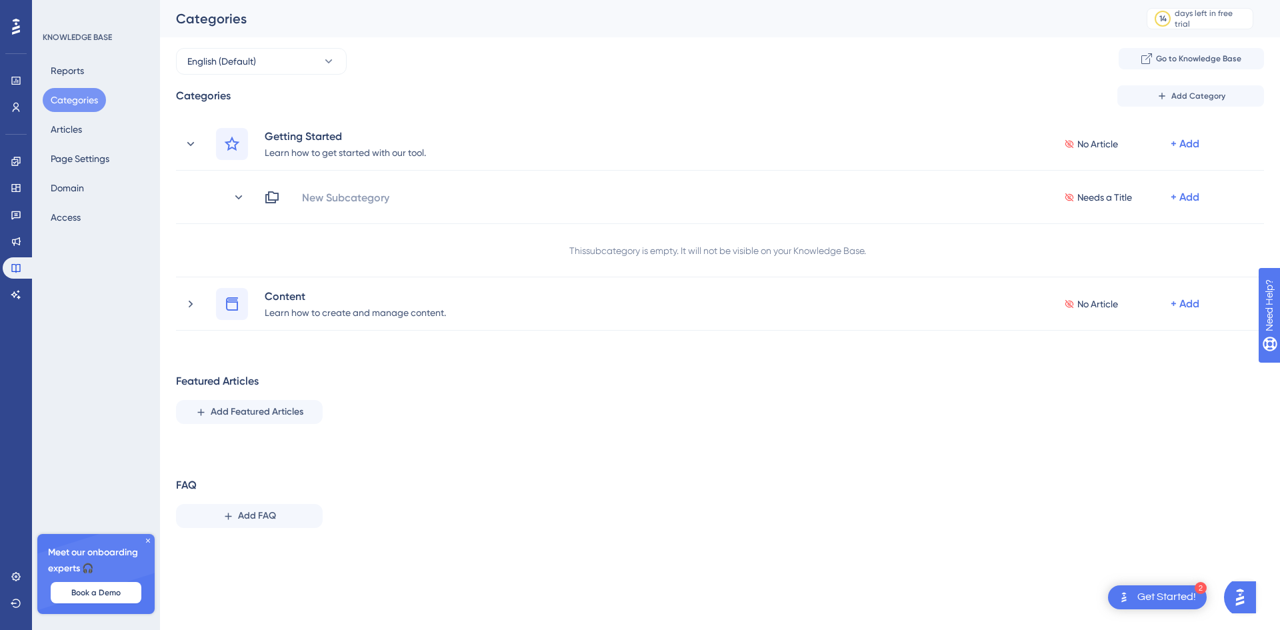
click at [91, 130] on div "Reports Categories Articles Page Settings Domain Access" at bounding box center [97, 144] width 108 height 171
click at [61, 129] on button "Articles" at bounding box center [66, 129] width 47 height 24
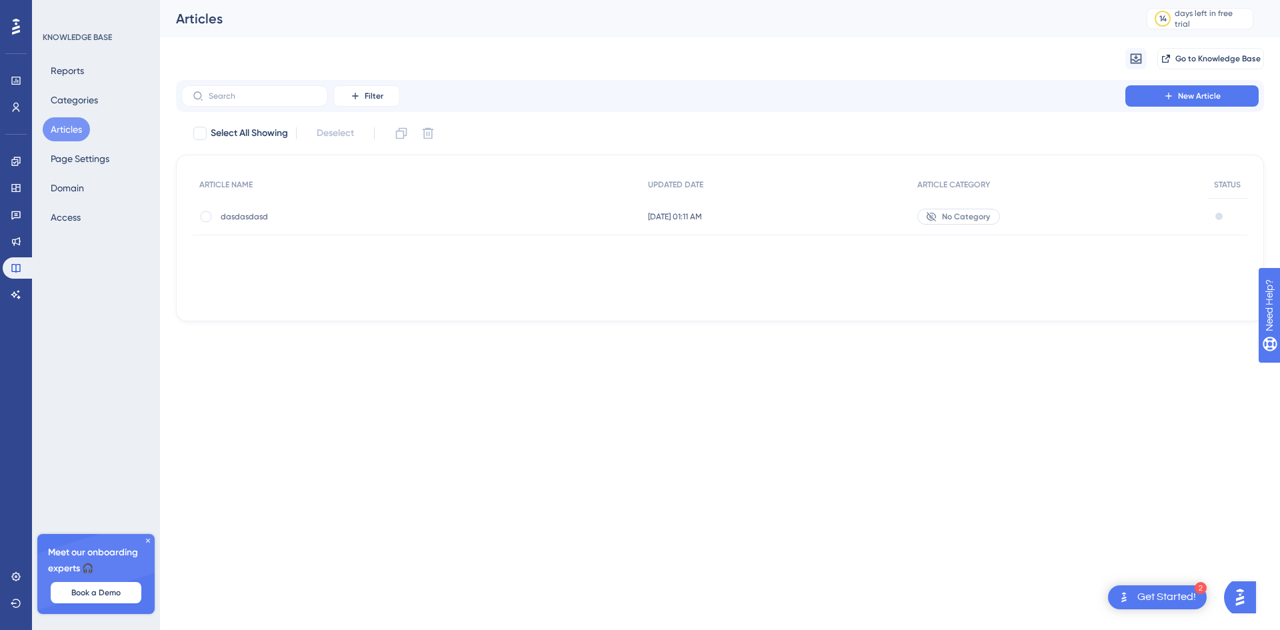
click at [934, 217] on icon at bounding box center [930, 215] width 9 height 9
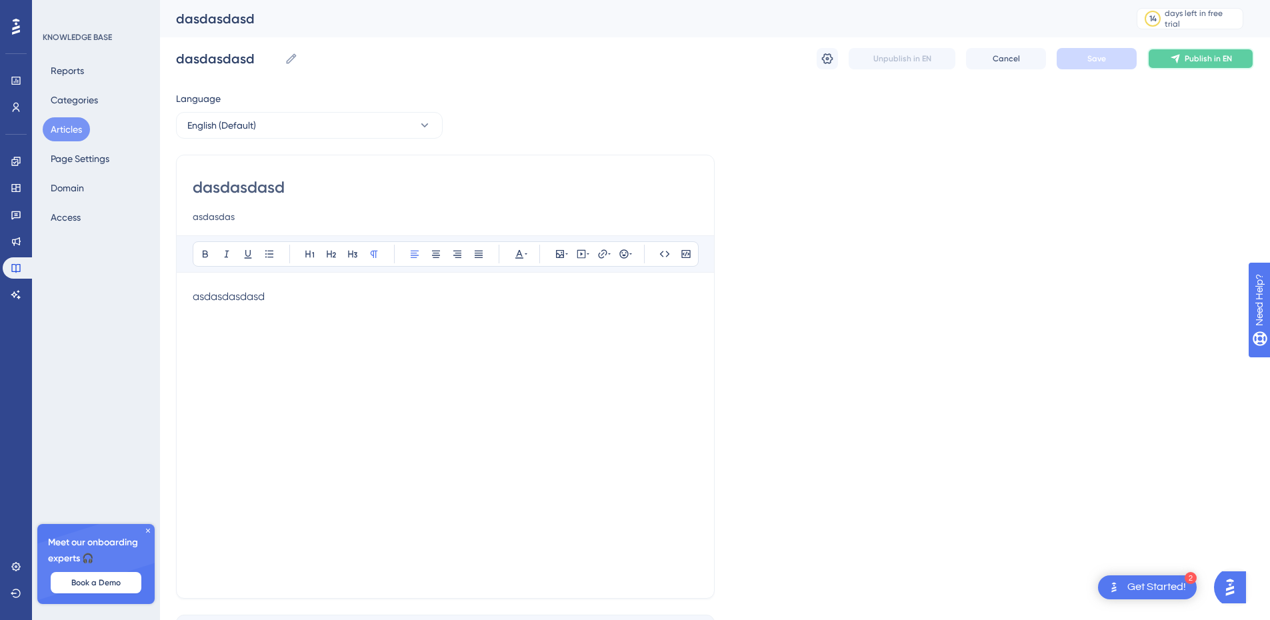
click at [1198, 59] on span "Publish in EN" at bounding box center [1207, 58] width 47 height 11
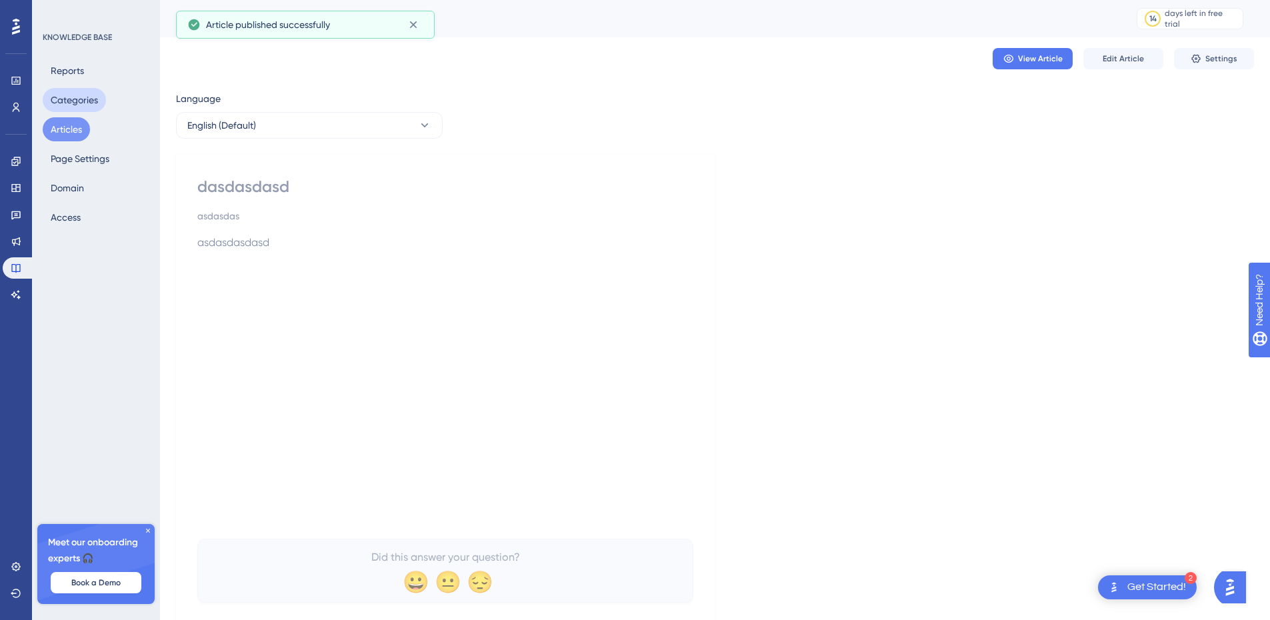
click at [89, 105] on button "Categories" at bounding box center [74, 100] width 63 height 24
